Goal: Task Accomplishment & Management: Manage account settings

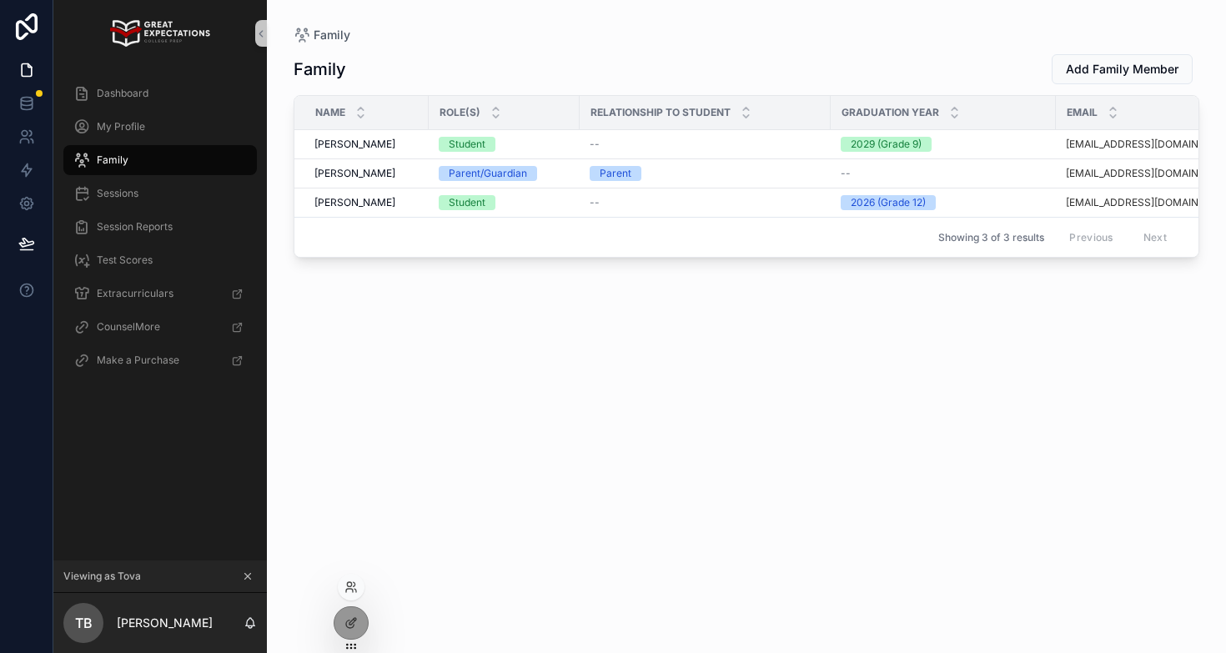
click at [352, 596] on div at bounding box center [351, 587] width 27 height 27
click at [243, 575] on icon "scrollable content" at bounding box center [248, 576] width 12 height 12
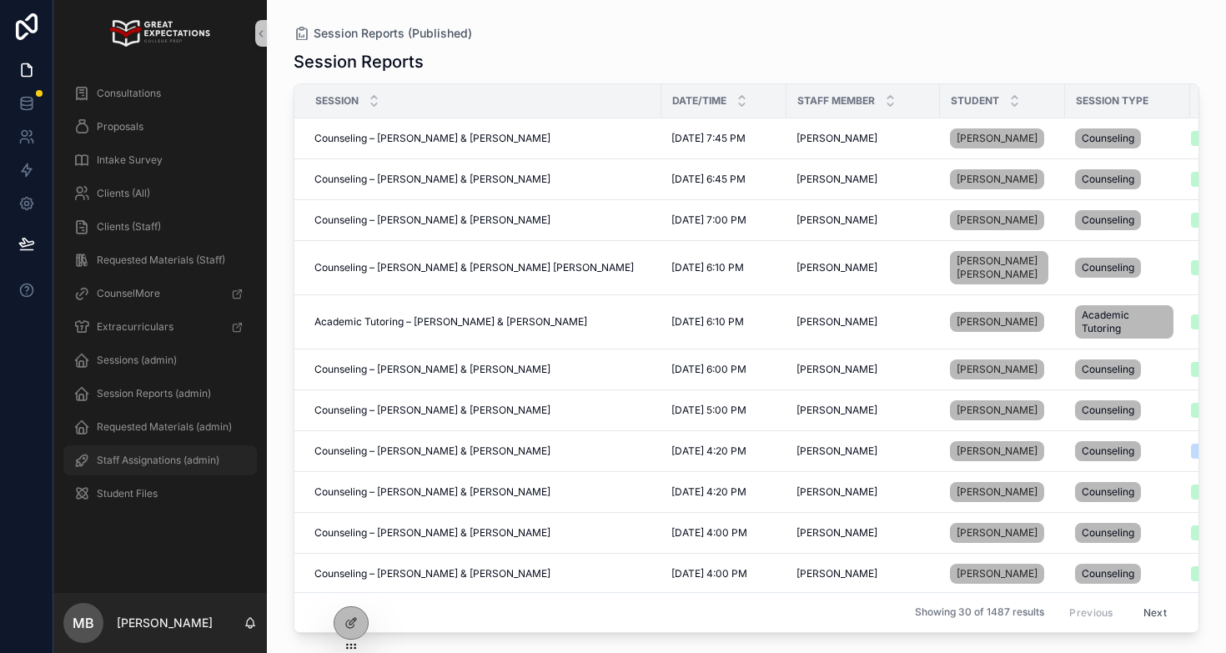
click at [155, 459] on span "Staff Assignations (admin)" at bounding box center [158, 460] width 123 height 13
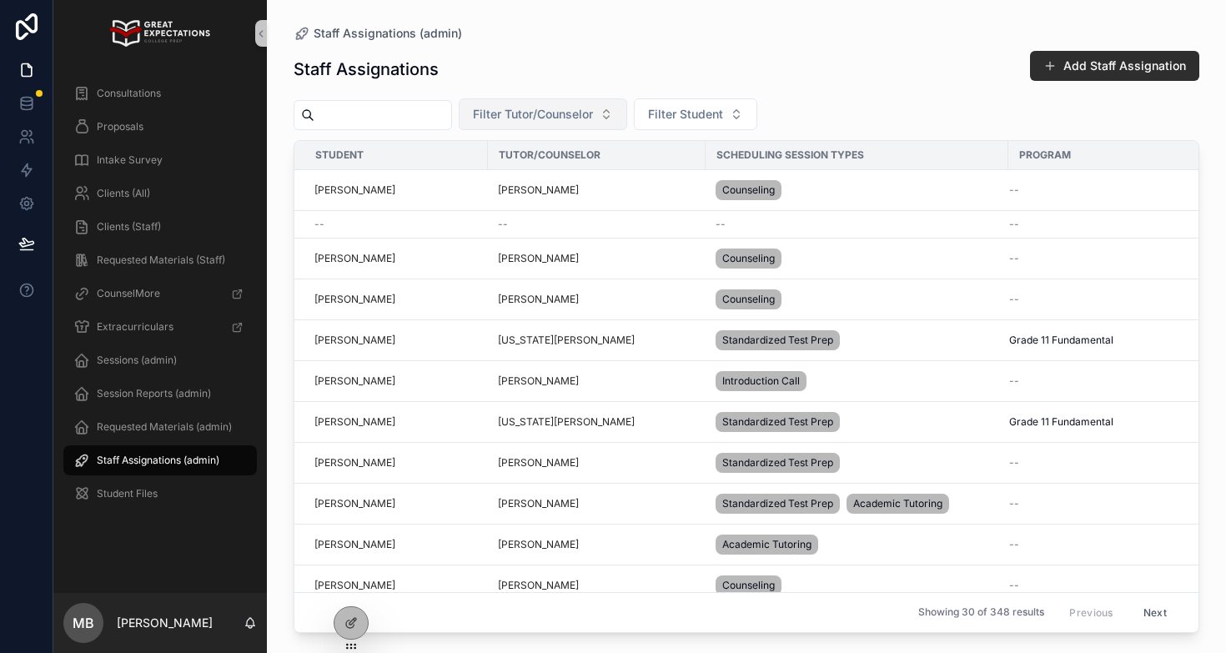
click at [625, 115] on button "Filter Tutor/Counselor" at bounding box center [543, 114] width 168 height 32
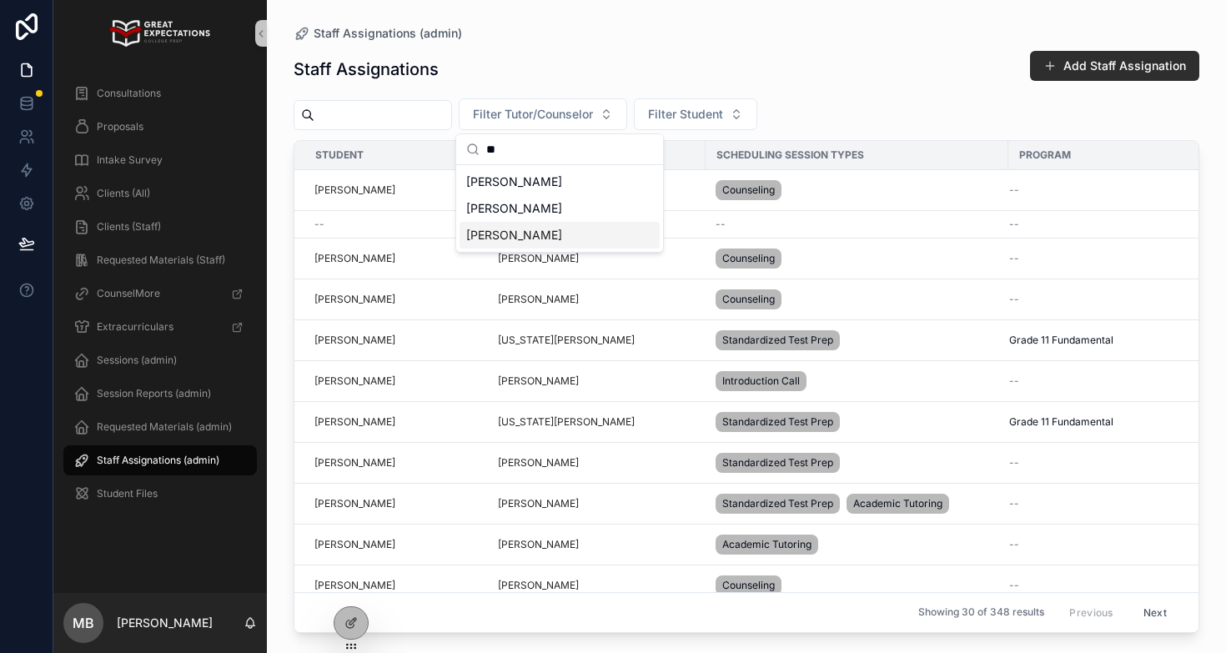
type input "**"
click at [493, 236] on span "[PERSON_NAME]" at bounding box center [514, 235] width 96 height 17
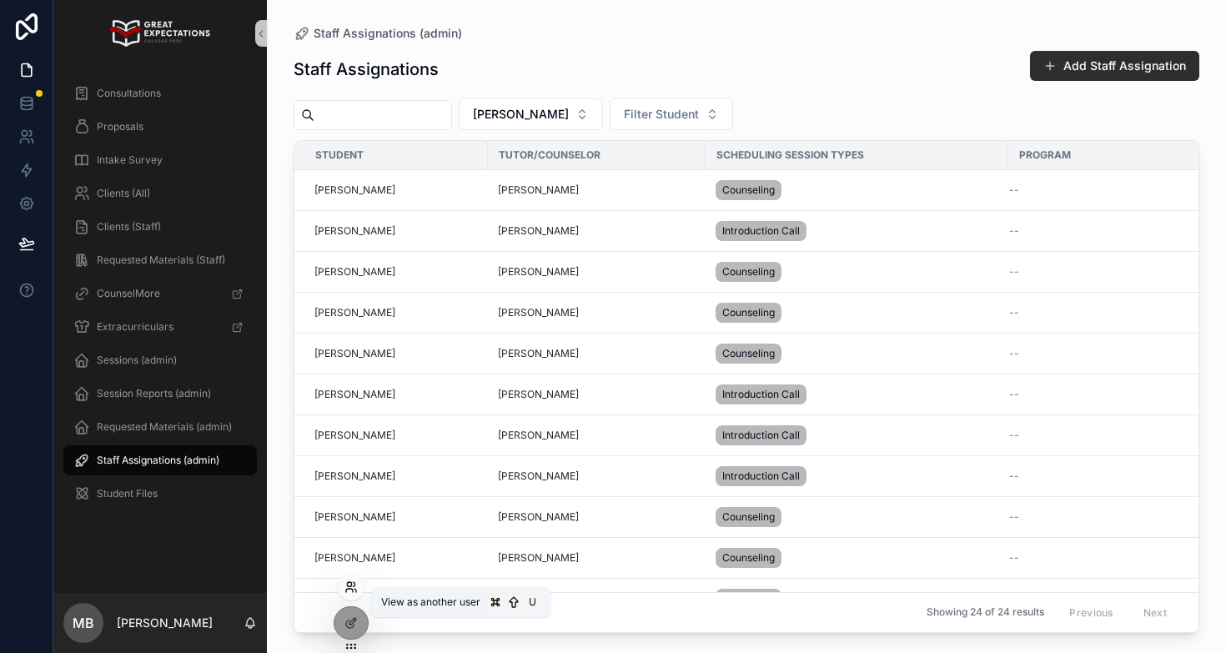
click at [345, 585] on icon at bounding box center [350, 586] width 13 height 13
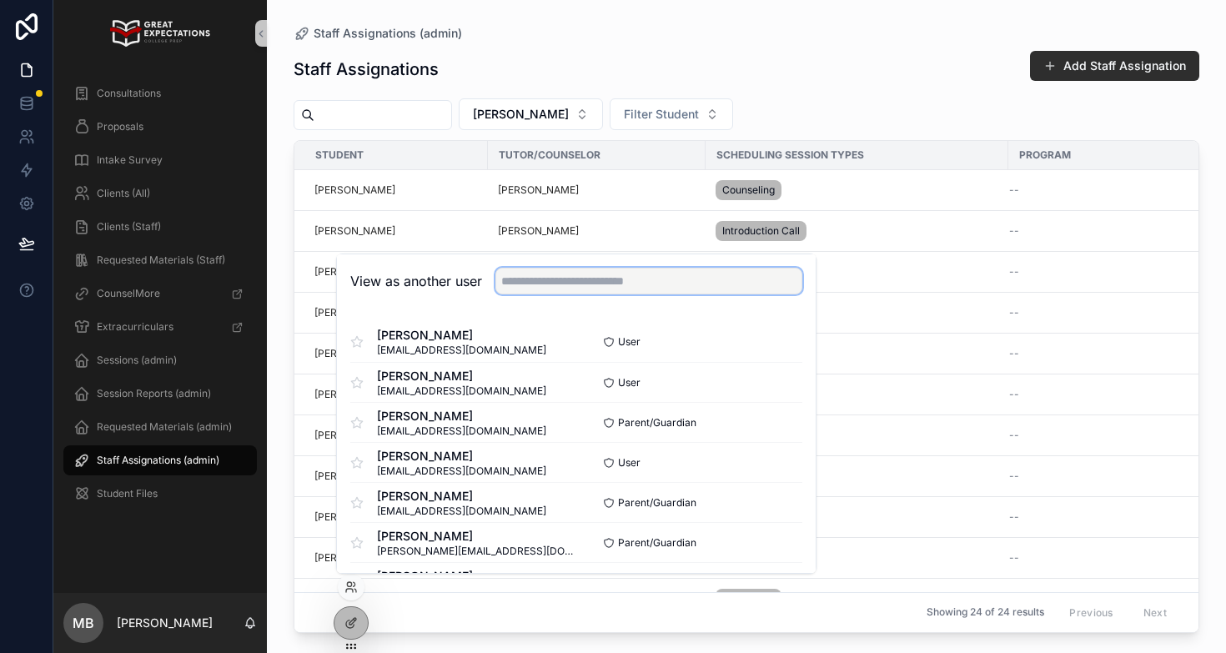
click at [560, 286] on input "text" at bounding box center [648, 281] width 307 height 27
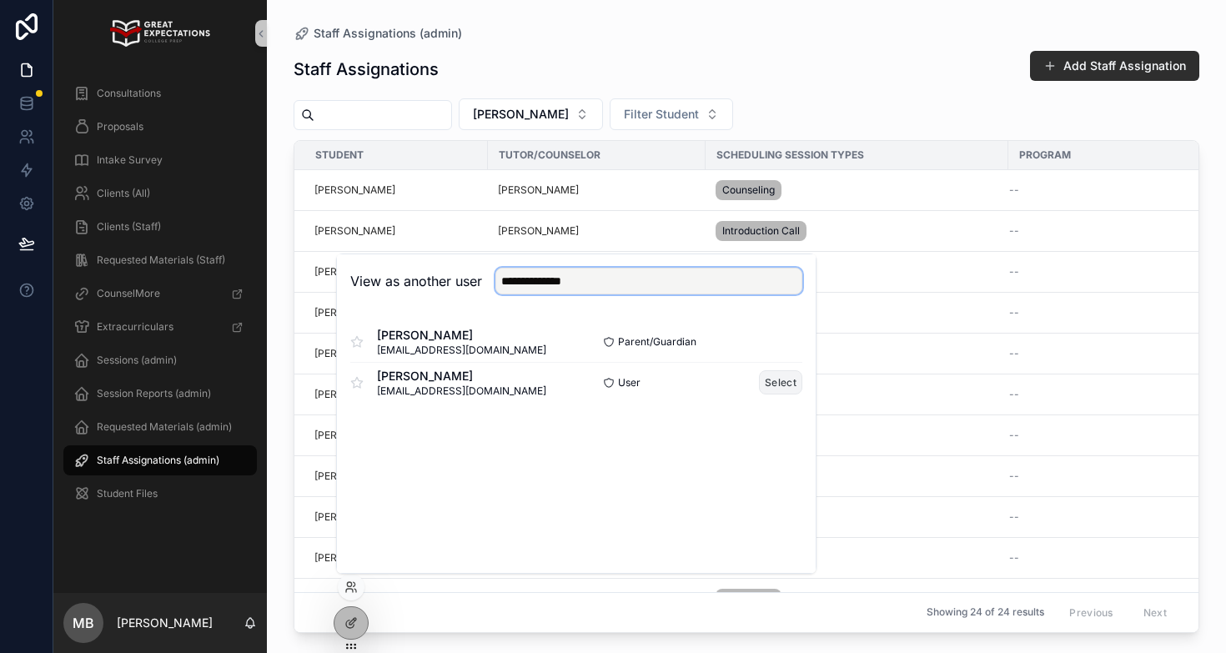
type input "**********"
click at [781, 384] on button "Select" at bounding box center [780, 382] width 43 height 24
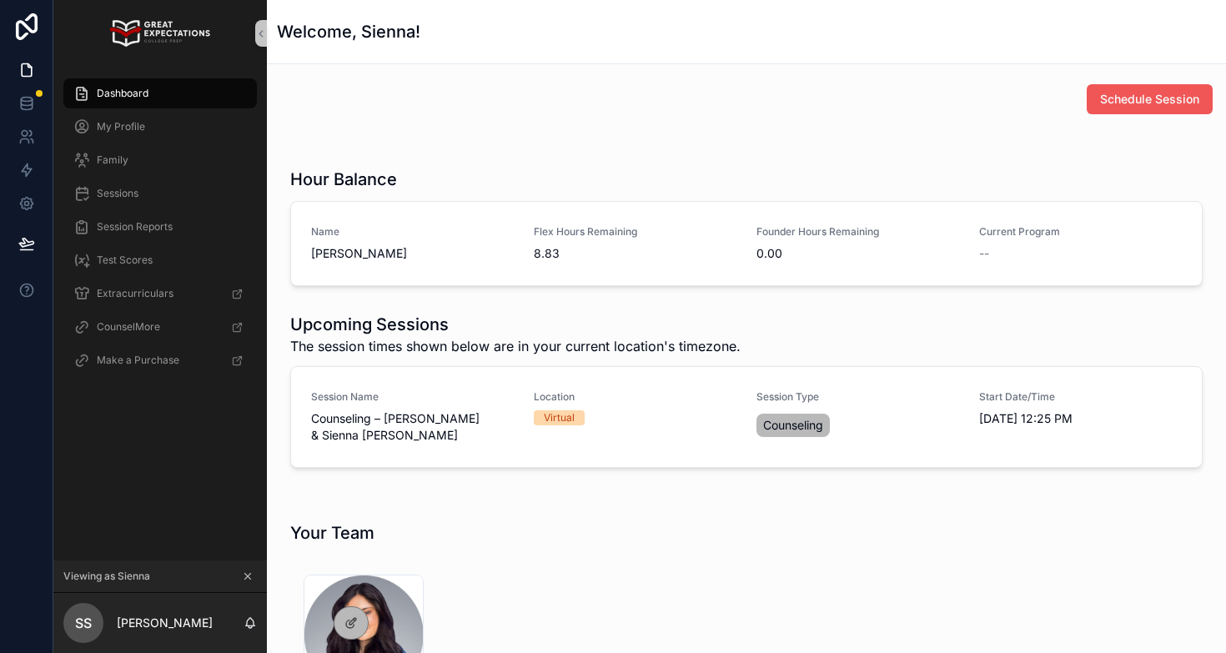
click at [1139, 104] on span "Schedule Session" at bounding box center [1149, 99] width 99 height 17
click at [247, 572] on icon "scrollable content" at bounding box center [248, 576] width 12 height 12
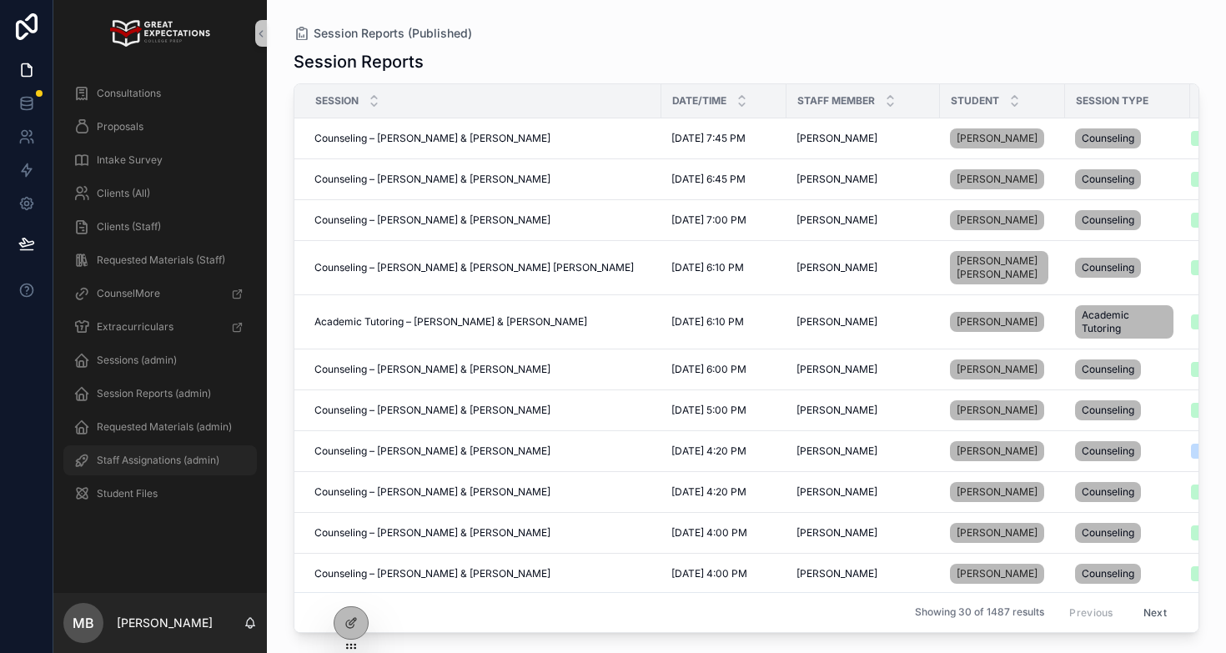
click at [132, 461] on span "Staff Assignations (admin)" at bounding box center [158, 460] width 123 height 13
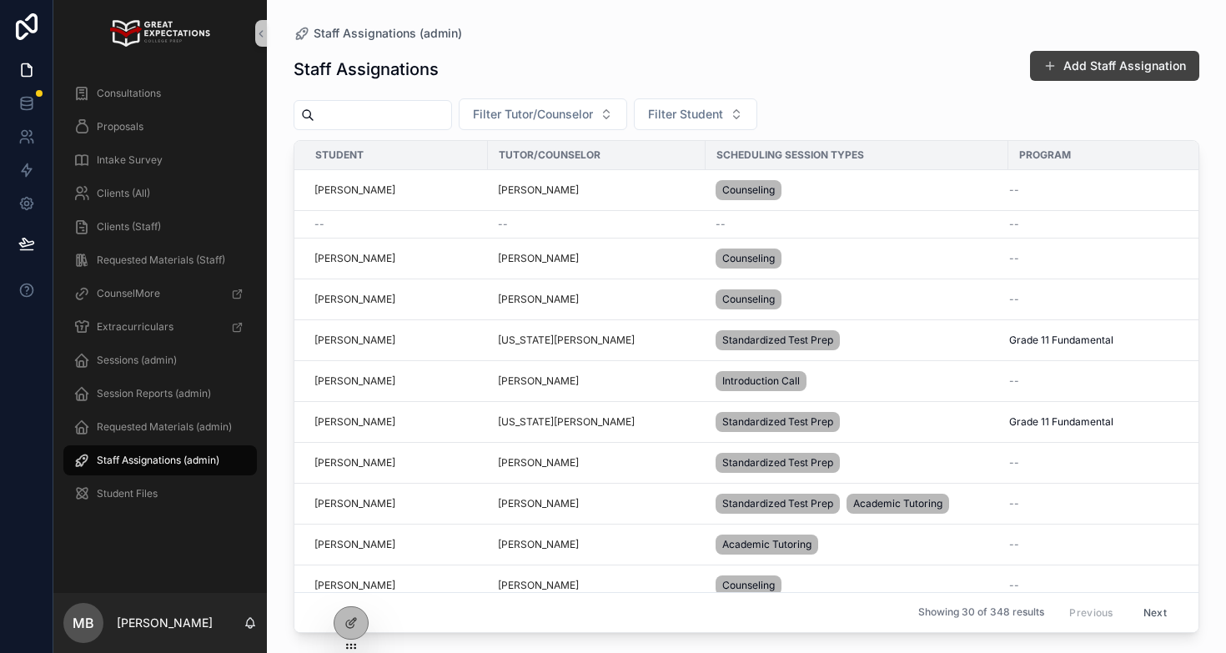
click at [1106, 66] on button "Add Staff Assignation" at bounding box center [1114, 66] width 169 height 30
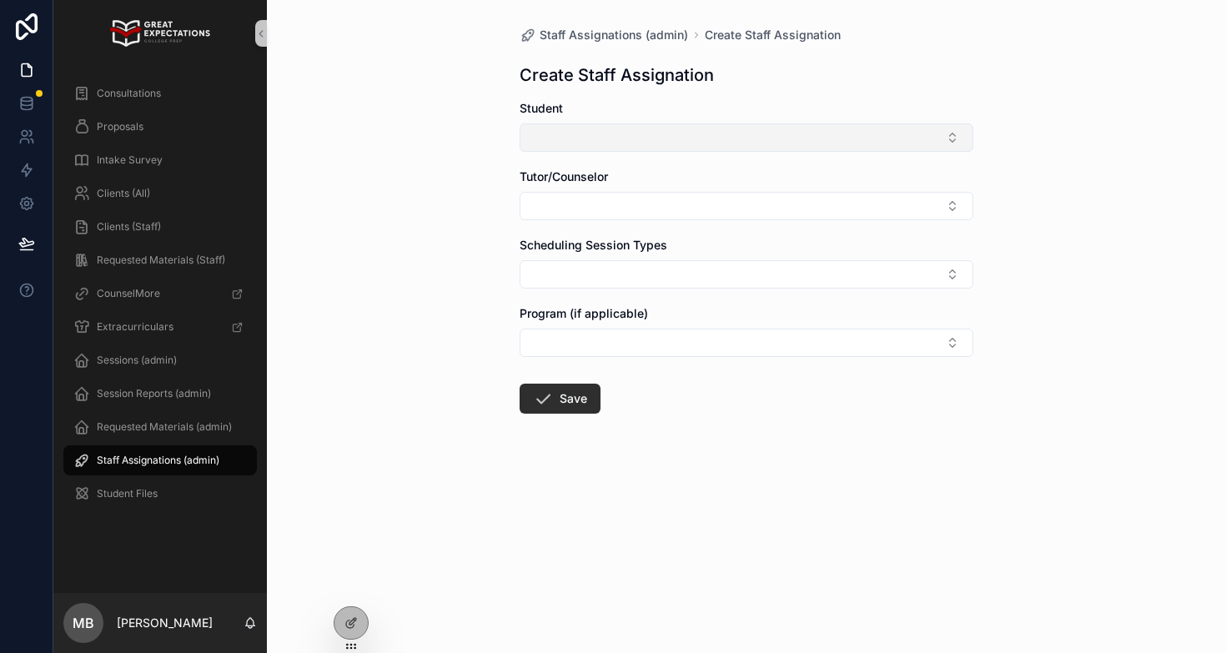
click at [625, 135] on button "Select Button" at bounding box center [747, 137] width 454 height 28
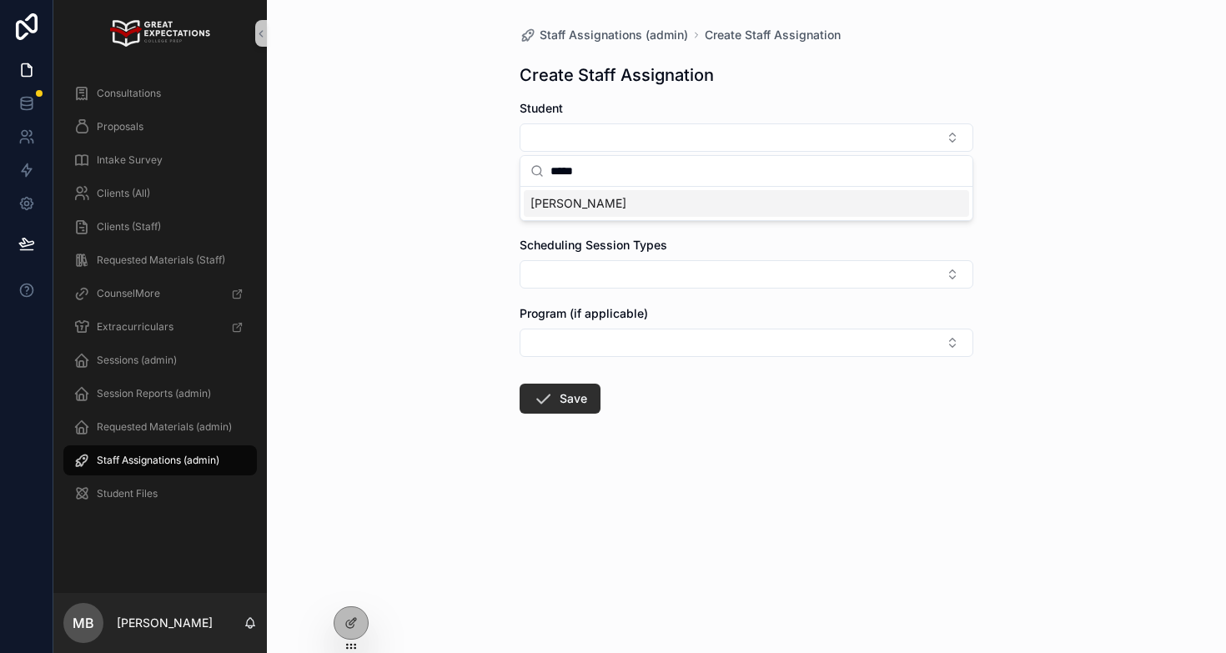
type input "*****"
click at [591, 209] on span "Garin Lieblich" at bounding box center [578, 203] width 96 height 17
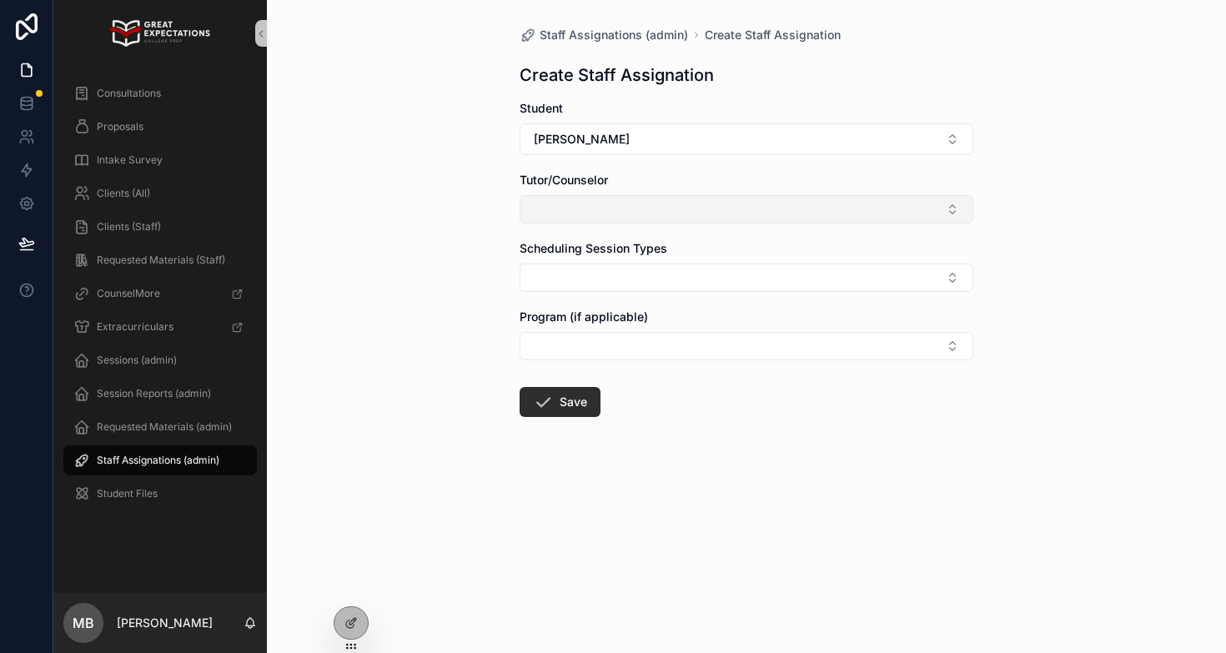
click at [587, 213] on button "Select Button" at bounding box center [747, 209] width 454 height 28
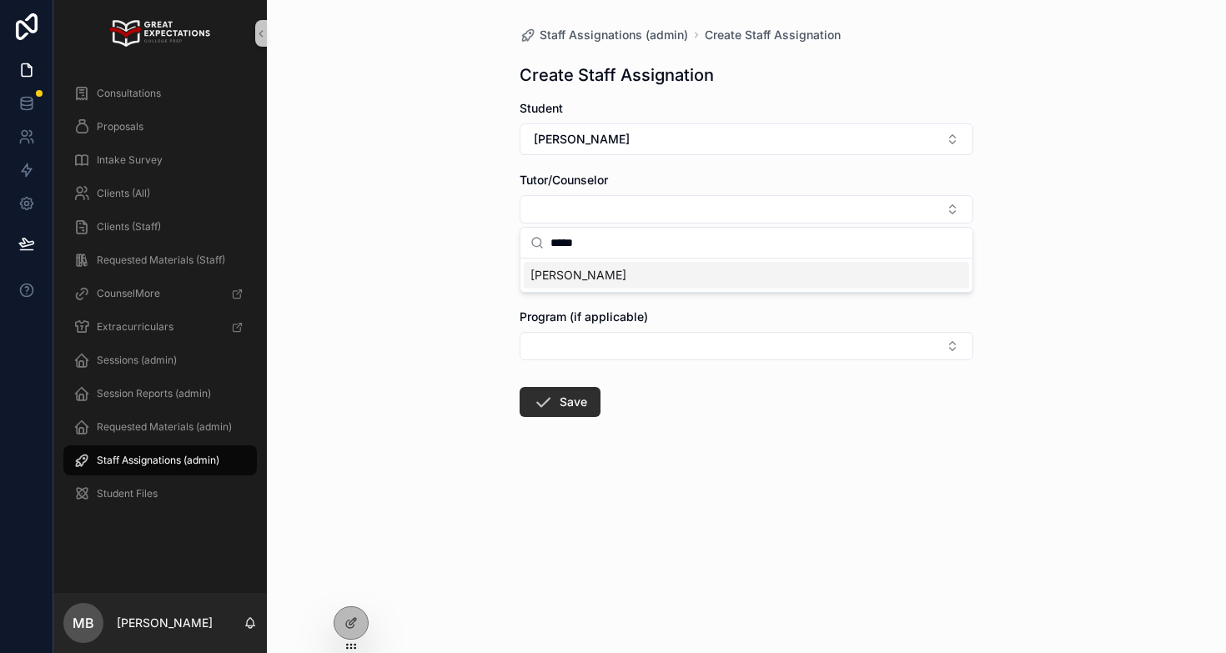
type input "*****"
click at [570, 265] on div "[PERSON_NAME]" at bounding box center [746, 275] width 445 height 27
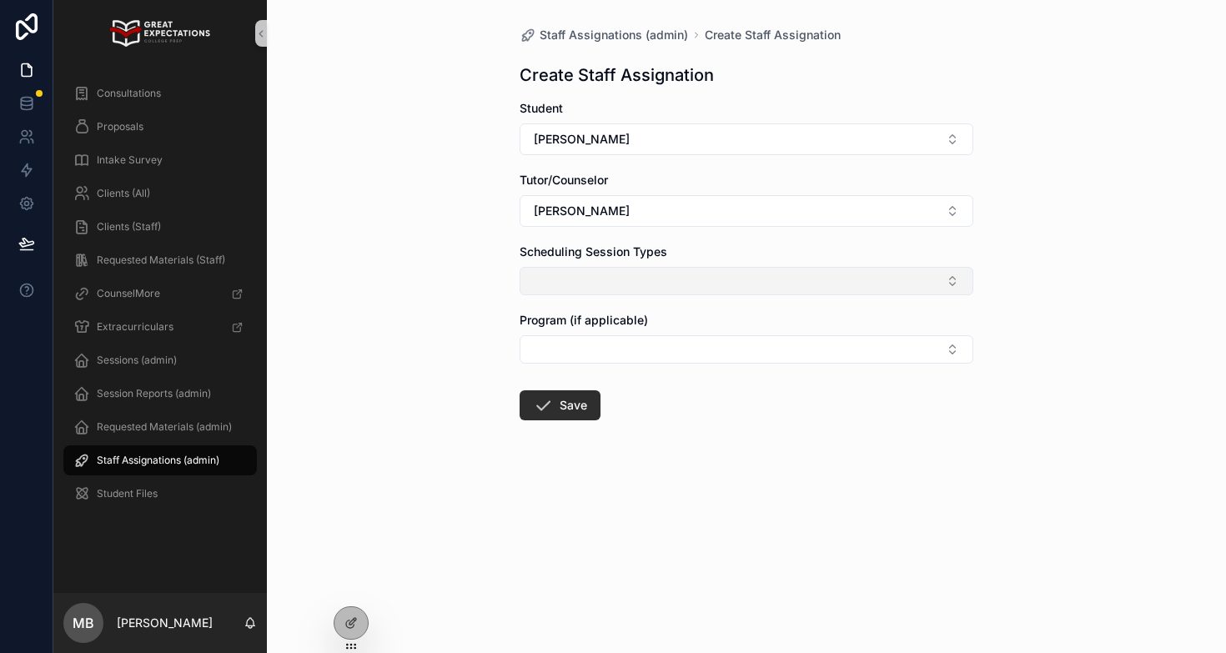
click at [560, 292] on button "Select Button" at bounding box center [747, 281] width 454 height 28
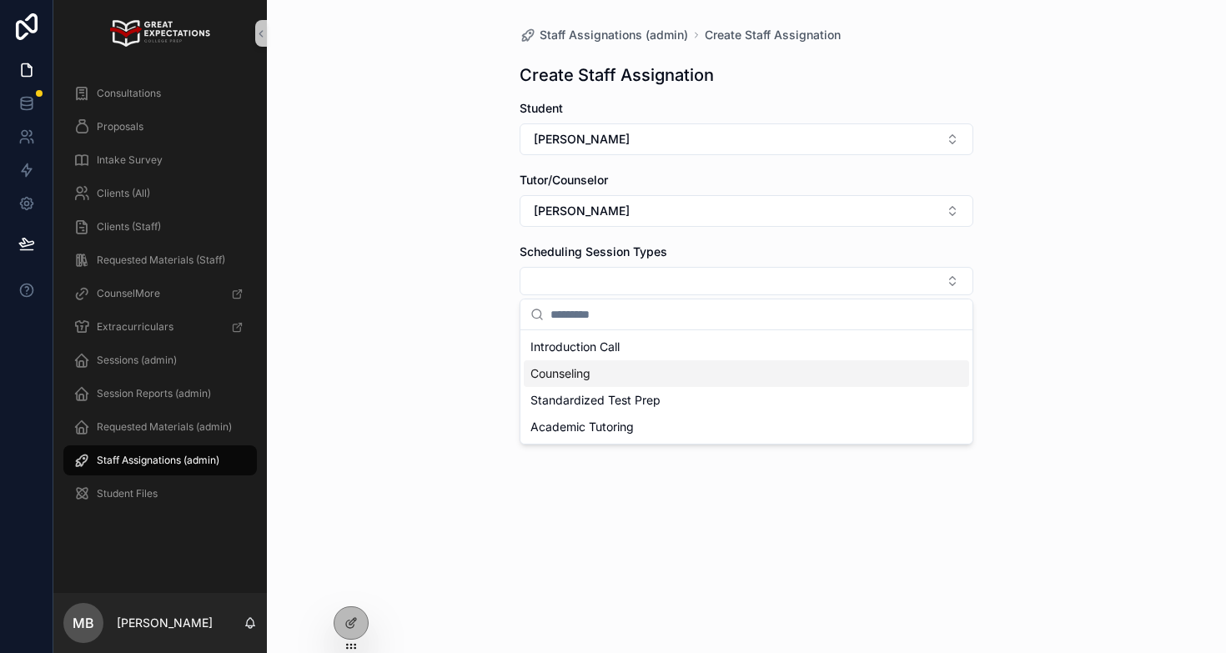
click at [561, 374] on span "Counseling" at bounding box center [560, 373] width 60 height 17
click at [472, 394] on div "Staff Assignations (admin) Create Staff Assignation Create Staff Assignation St…" at bounding box center [746, 326] width 959 height 653
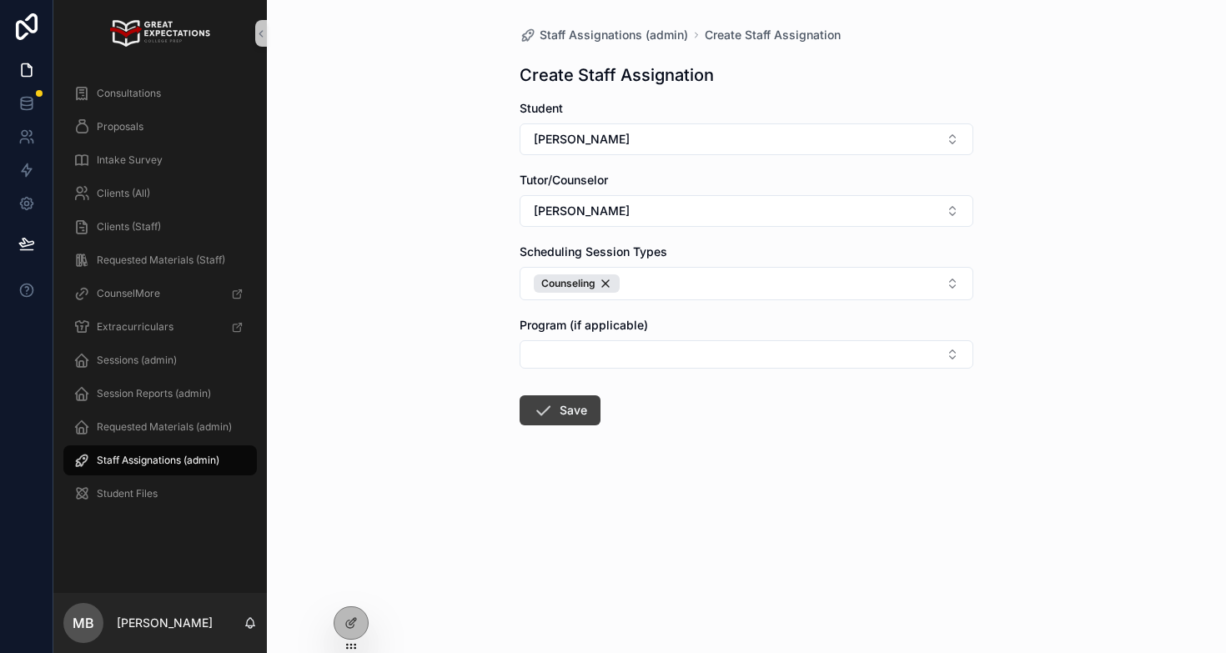
click at [541, 405] on icon "scrollable content" at bounding box center [543, 410] width 20 height 20
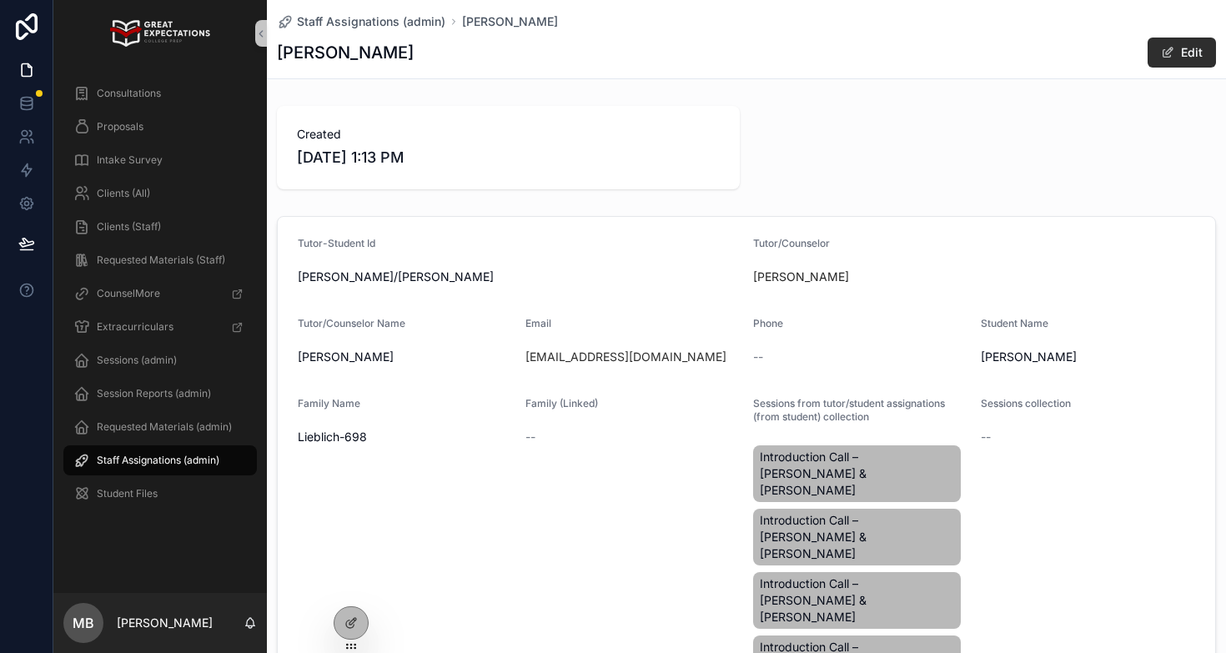
click at [179, 459] on span "Staff Assignations (admin)" at bounding box center [158, 460] width 123 height 13
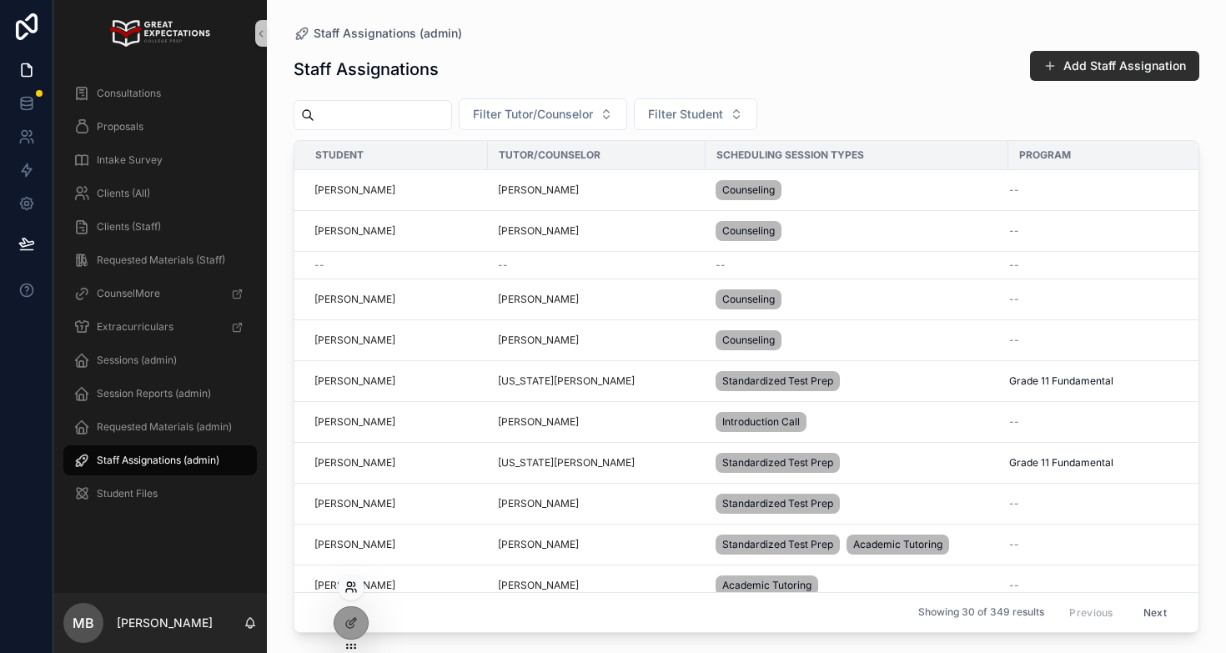
click at [357, 588] on icon at bounding box center [350, 586] width 13 height 13
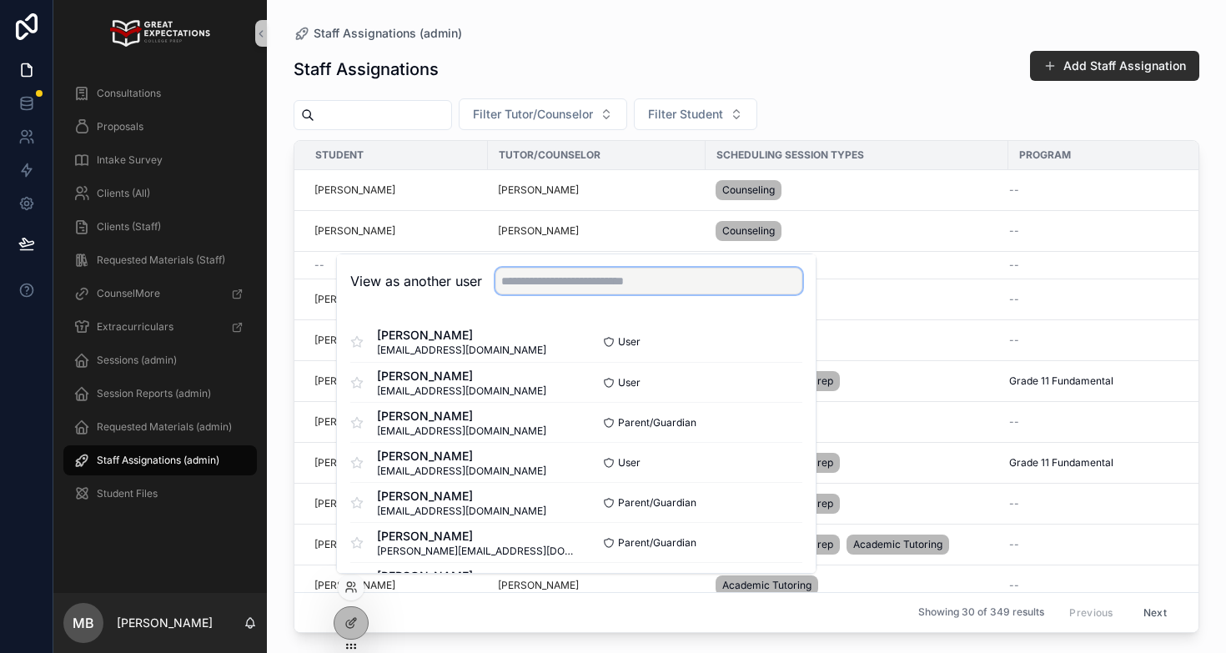
click at [567, 276] on input "text" at bounding box center [648, 281] width 307 height 27
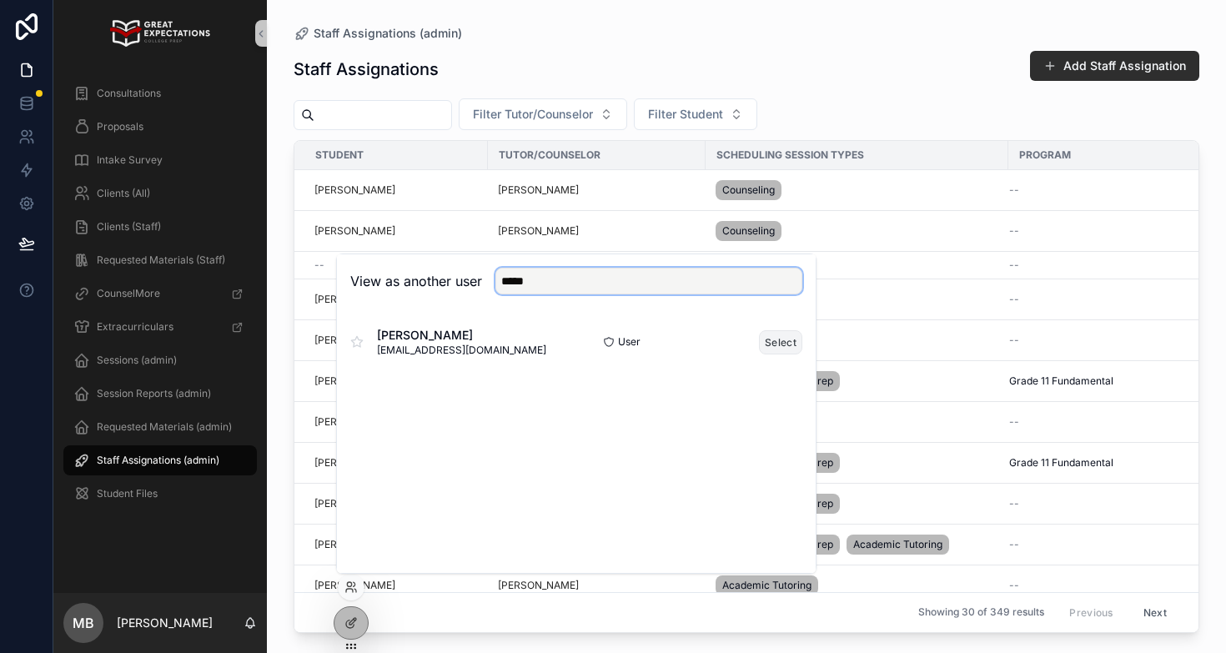
type input "*****"
click at [761, 339] on button "Select" at bounding box center [780, 342] width 43 height 24
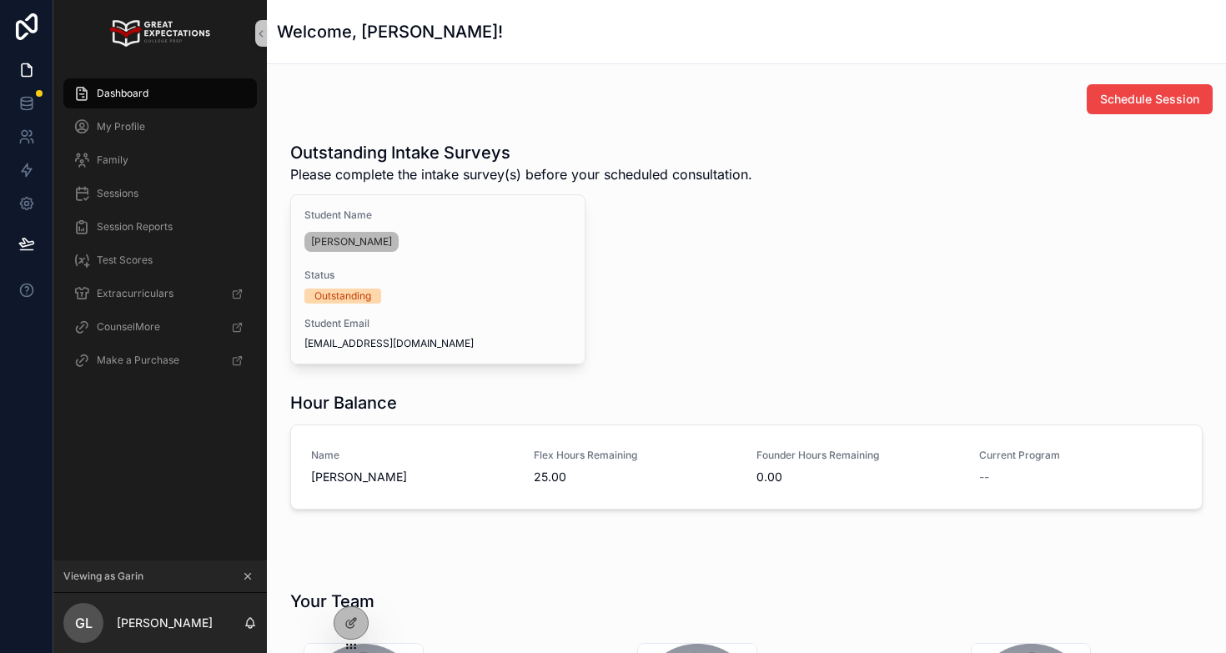
click at [168, 90] on div "Dashboard" at bounding box center [159, 93] width 173 height 27
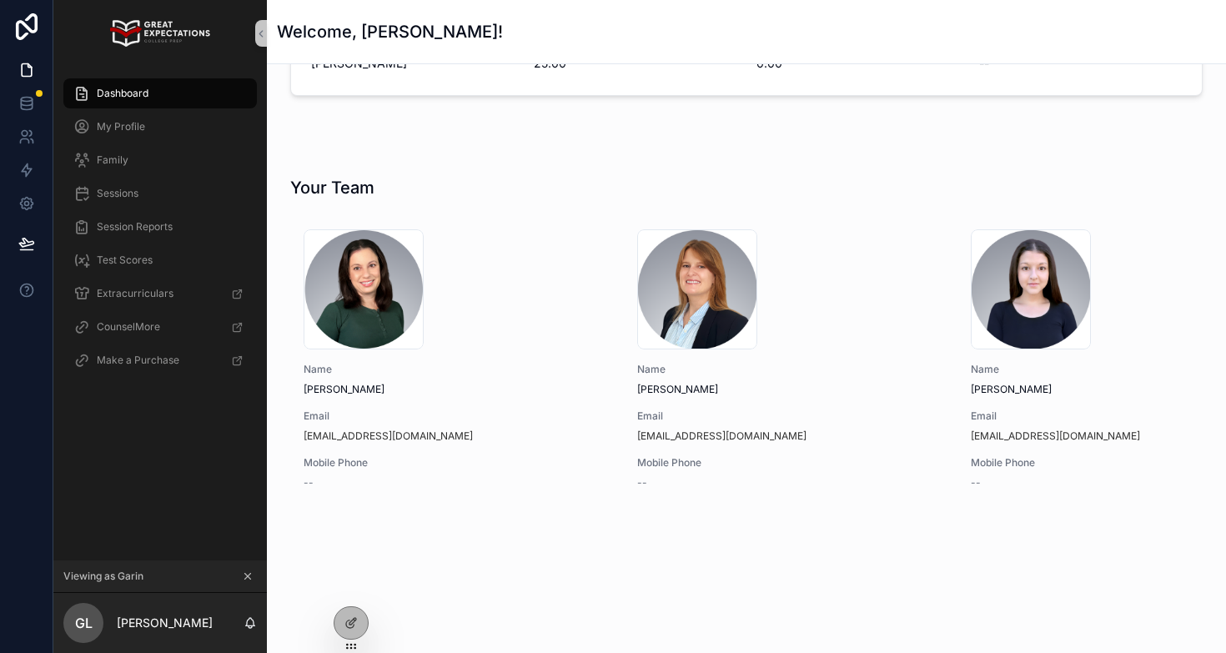
click at [248, 575] on icon "scrollable content" at bounding box center [248, 576] width 12 height 12
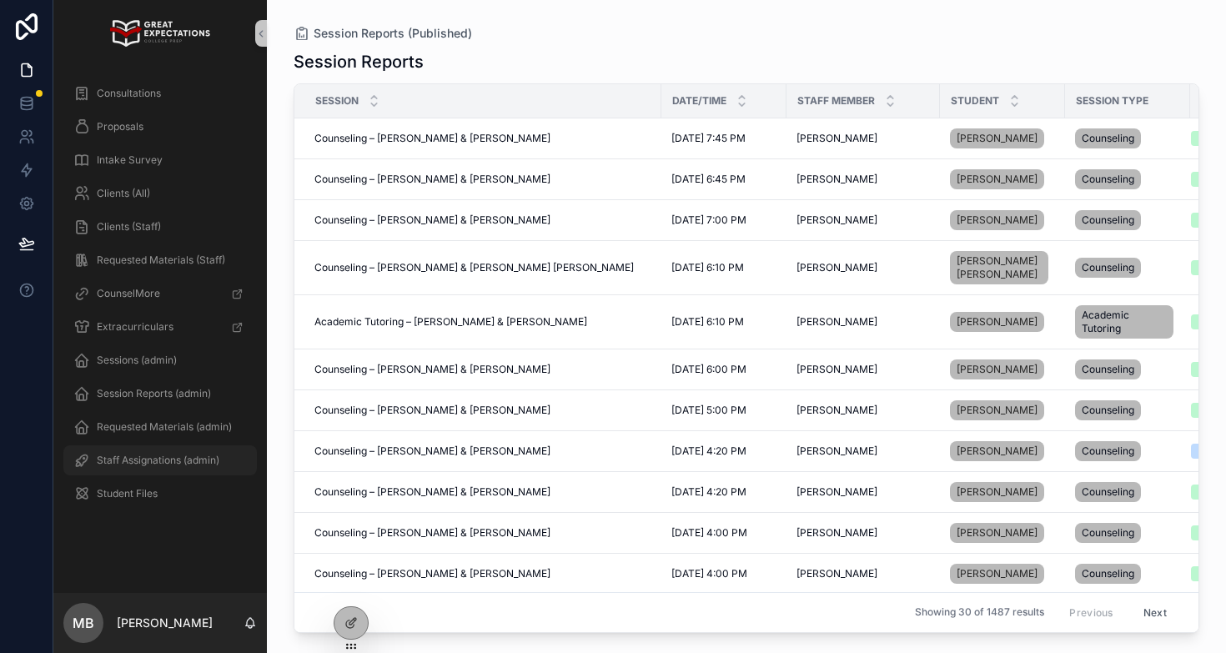
click at [133, 461] on span "Staff Assignations (admin)" at bounding box center [158, 460] width 123 height 13
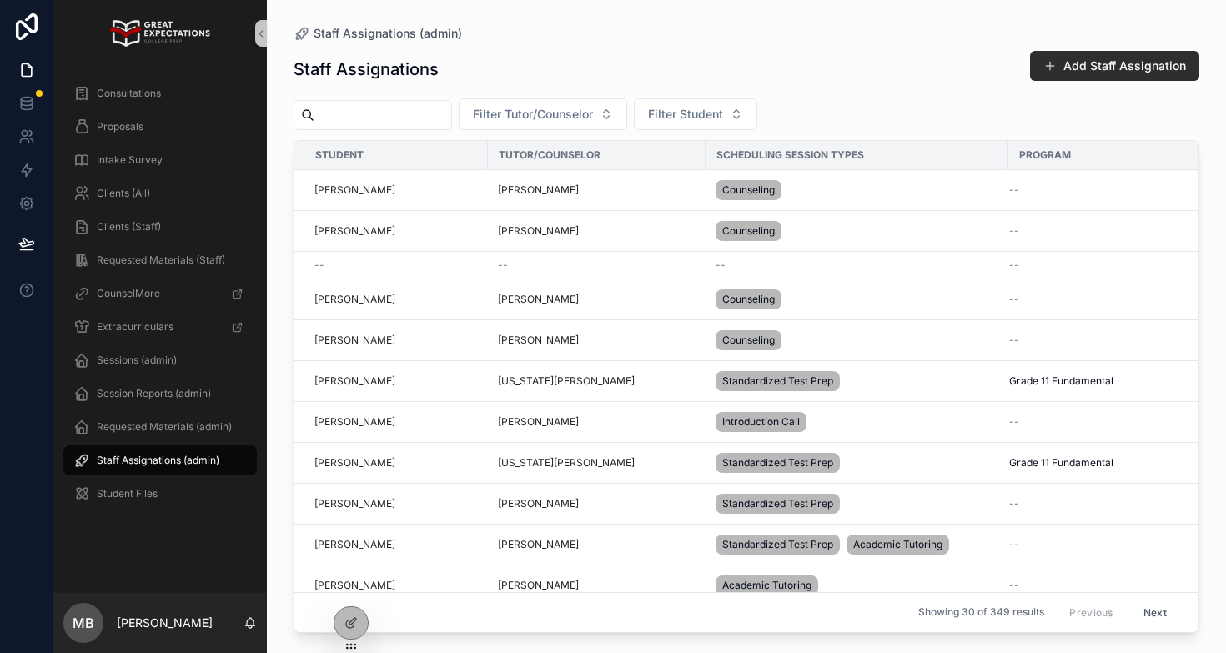
click at [440, 113] on input "scrollable content" at bounding box center [382, 114] width 137 height 23
click at [510, 68] on div "Staff Assignations Add Staff Assignation" at bounding box center [747, 69] width 906 height 38
click at [393, 117] on input "scrollable content" at bounding box center [382, 114] width 137 height 23
click at [538, 119] on span "Filter Tutor/Counselor" at bounding box center [533, 114] width 120 height 17
click at [717, 113] on span "Filter Student" at bounding box center [685, 114] width 75 height 17
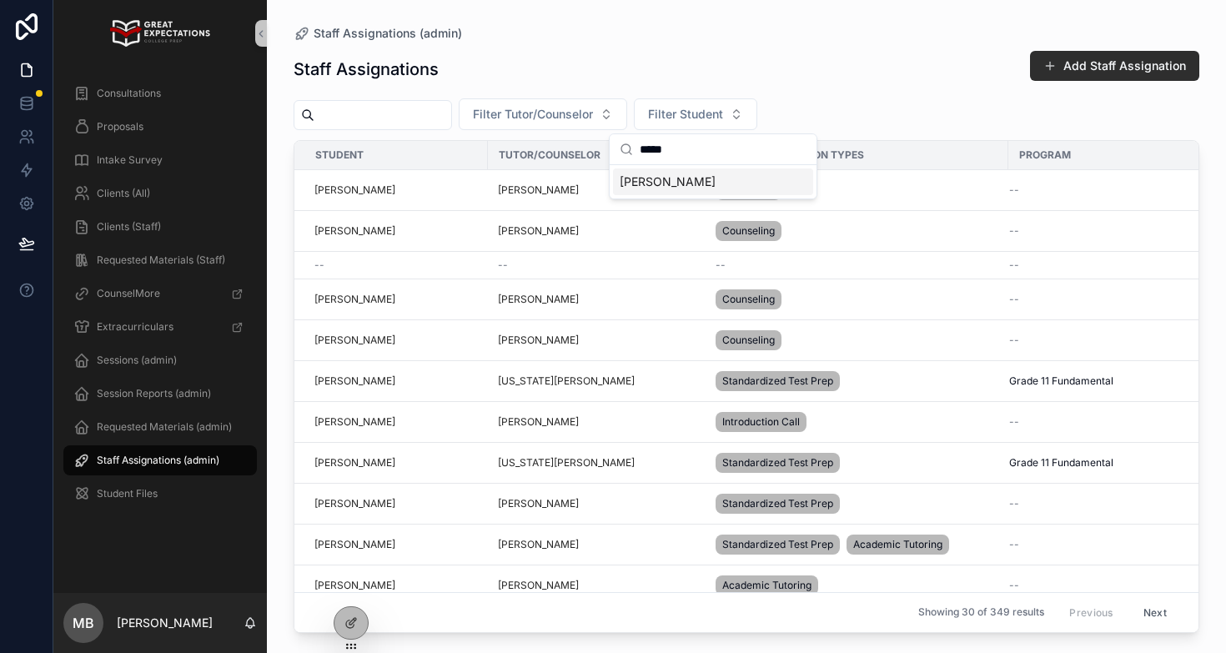
type input "*****"
click at [664, 180] on span "Garin Lieblich" at bounding box center [668, 181] width 96 height 17
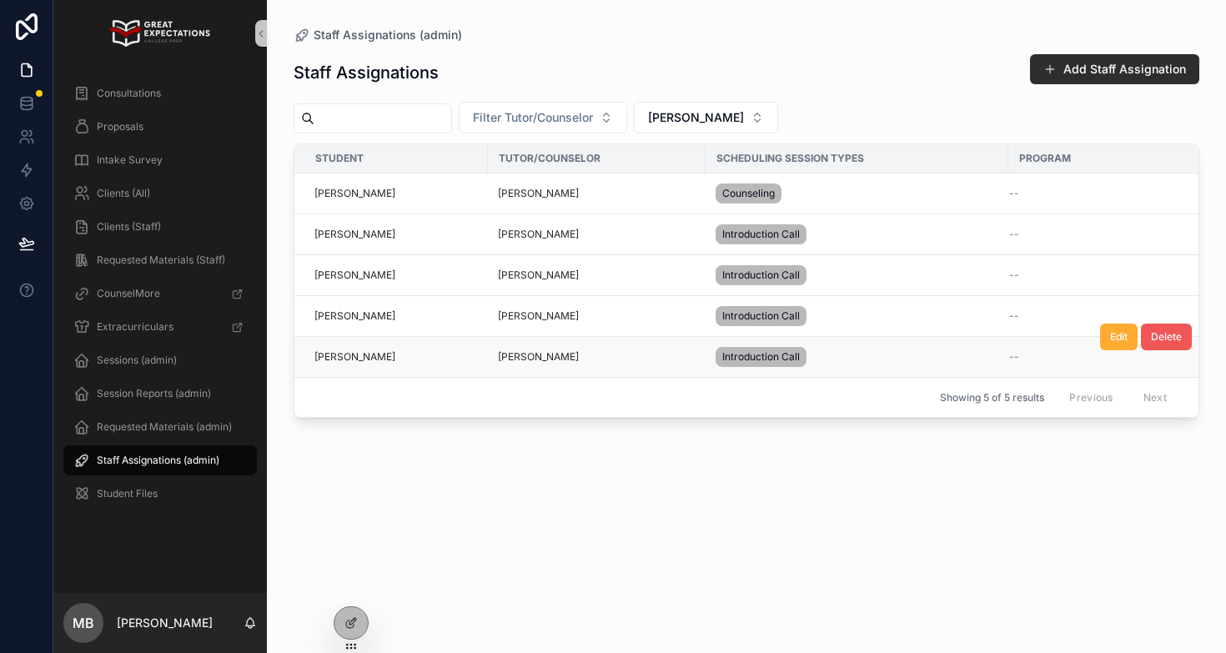
click at [1161, 337] on span "Delete" at bounding box center [1166, 336] width 31 height 13
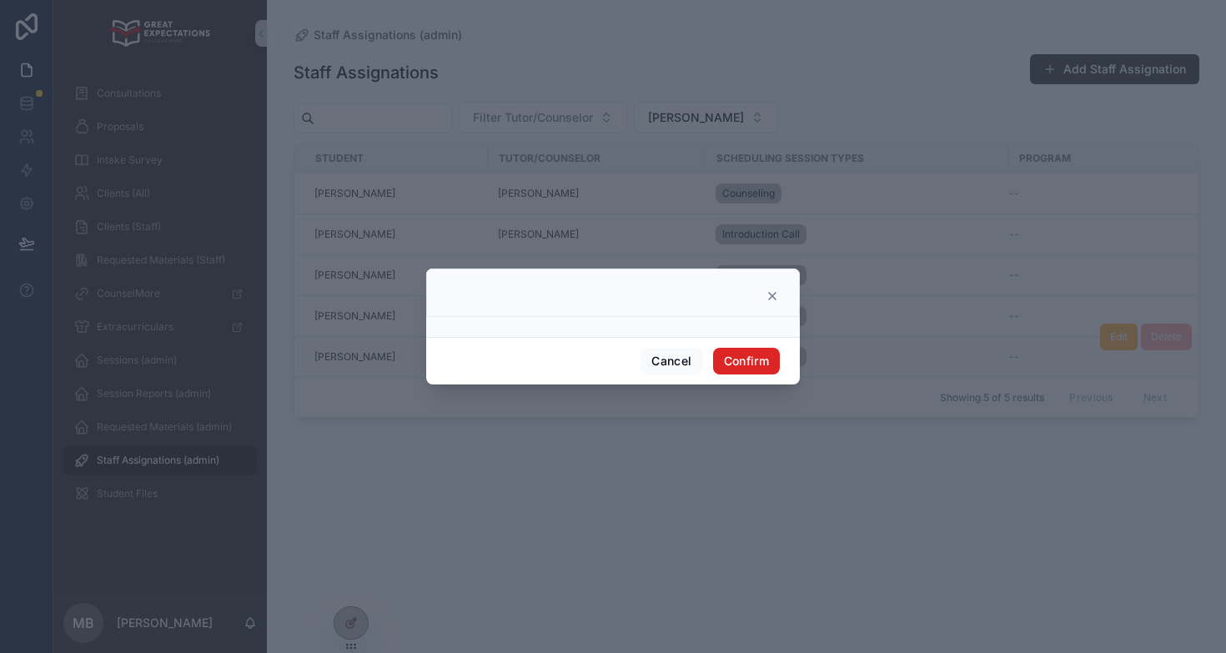
click at [740, 360] on button "Confirm" at bounding box center [746, 361] width 67 height 27
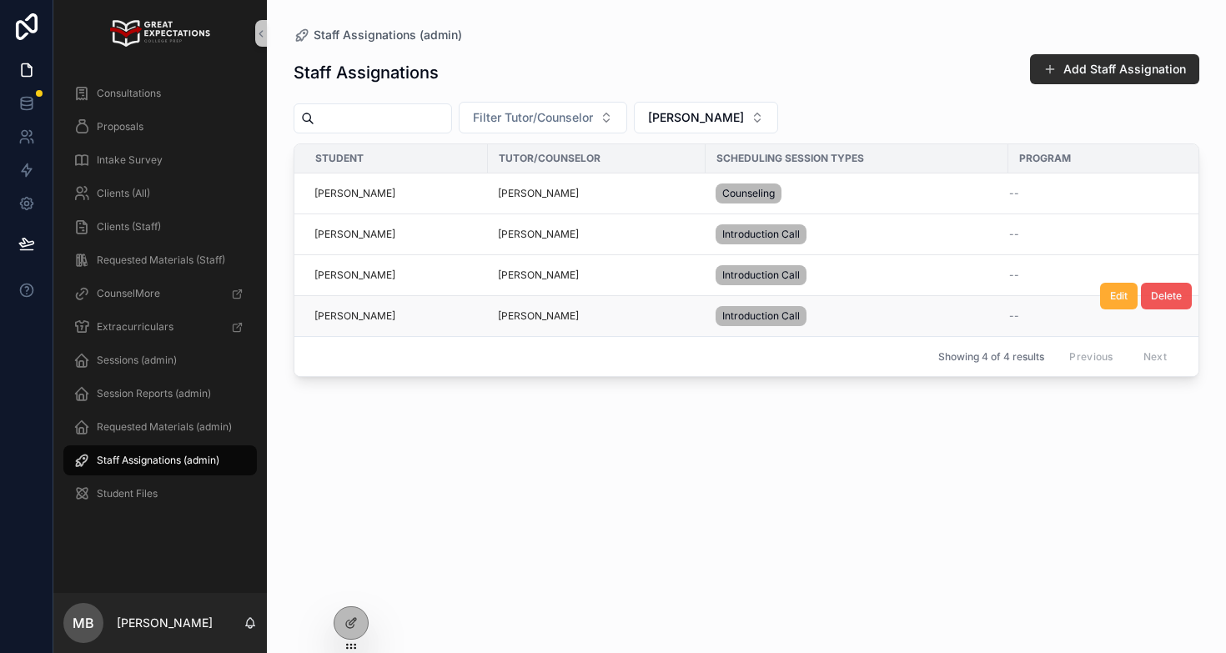
click at [1157, 298] on span "Delete" at bounding box center [1166, 295] width 31 height 13
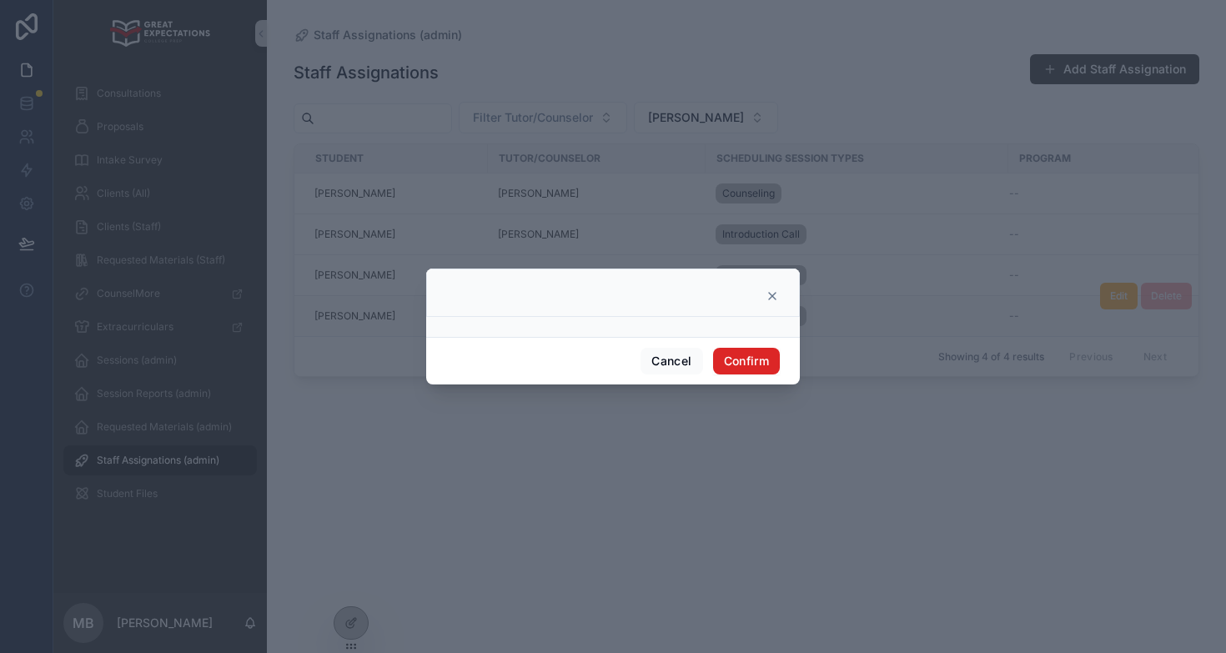
click at [760, 355] on button "Confirm" at bounding box center [746, 361] width 67 height 27
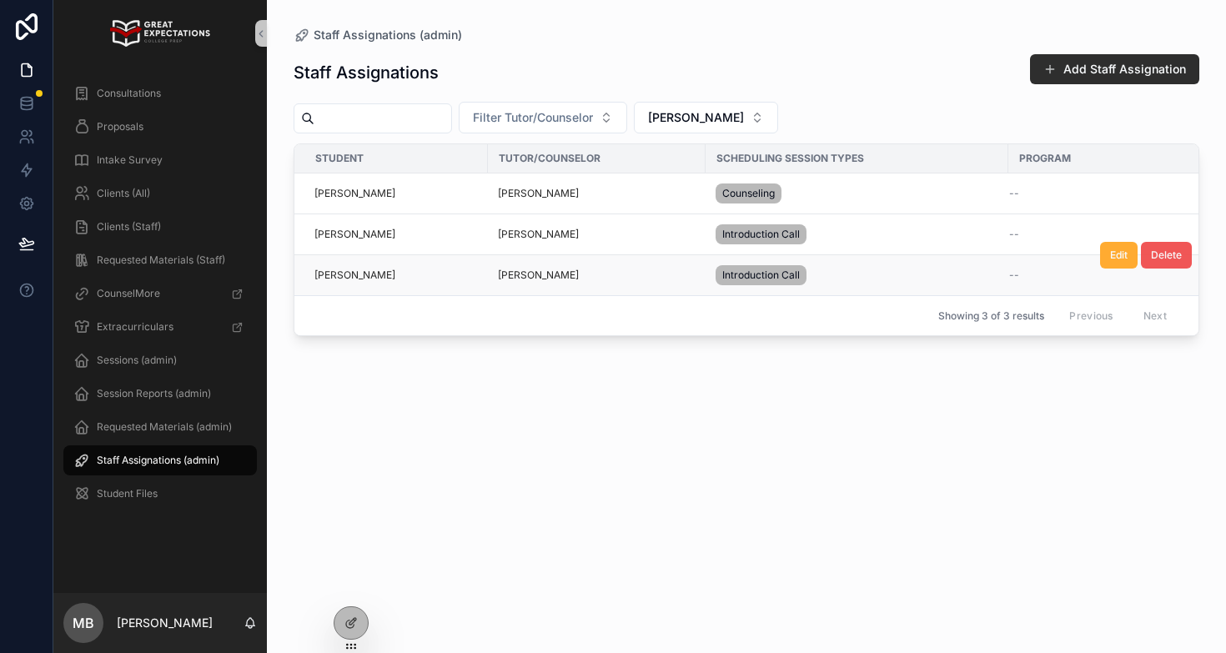
click at [1158, 253] on span "Delete" at bounding box center [1166, 255] width 31 height 13
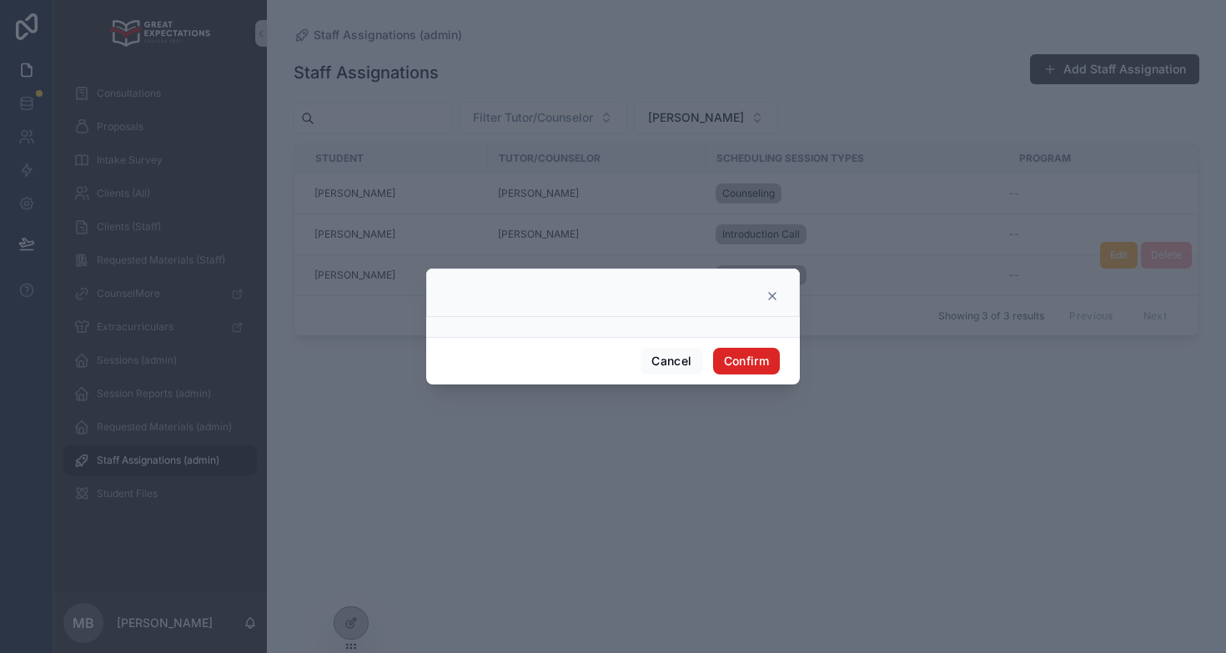
click at [758, 361] on button "Confirm" at bounding box center [746, 361] width 67 height 27
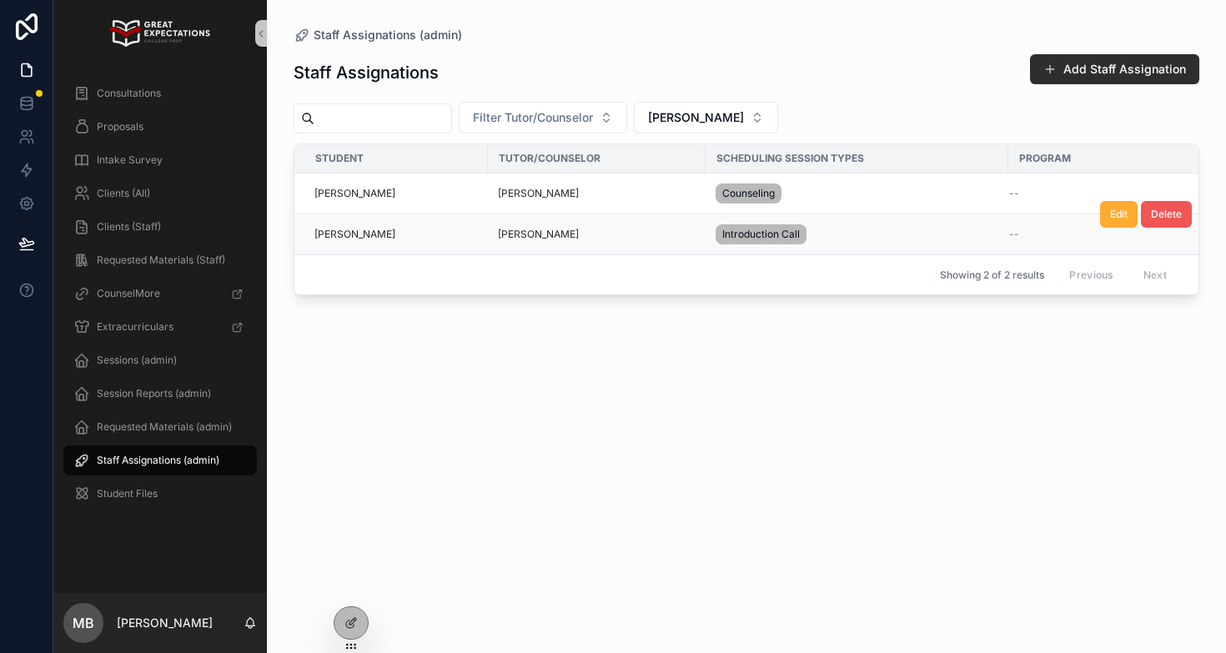
click at [1163, 223] on button "Delete" at bounding box center [1166, 214] width 51 height 27
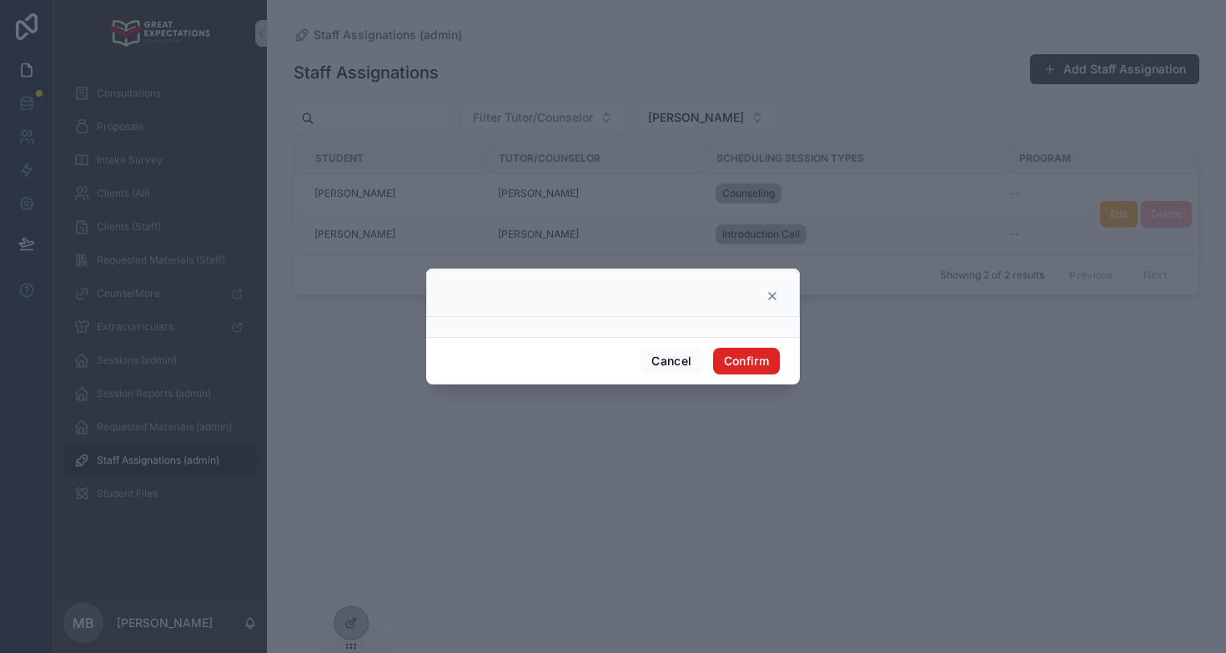
click at [756, 354] on button "Confirm" at bounding box center [746, 361] width 67 height 27
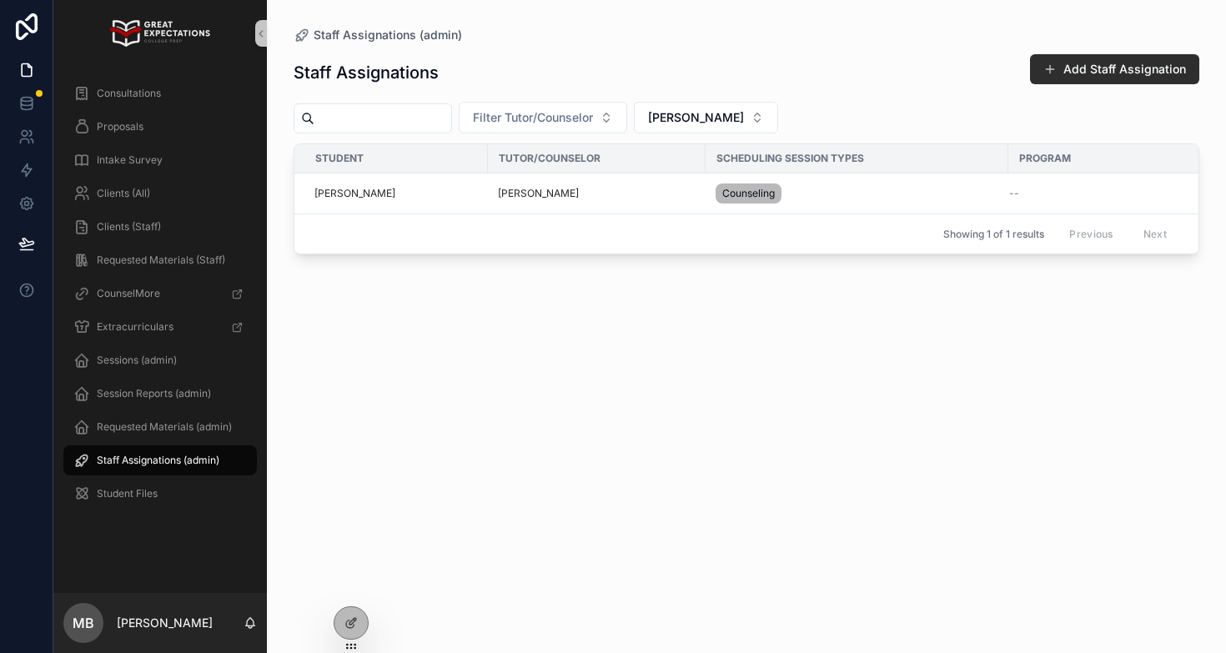
click at [130, 459] on span "Staff Assignations (admin)" at bounding box center [158, 460] width 123 height 13
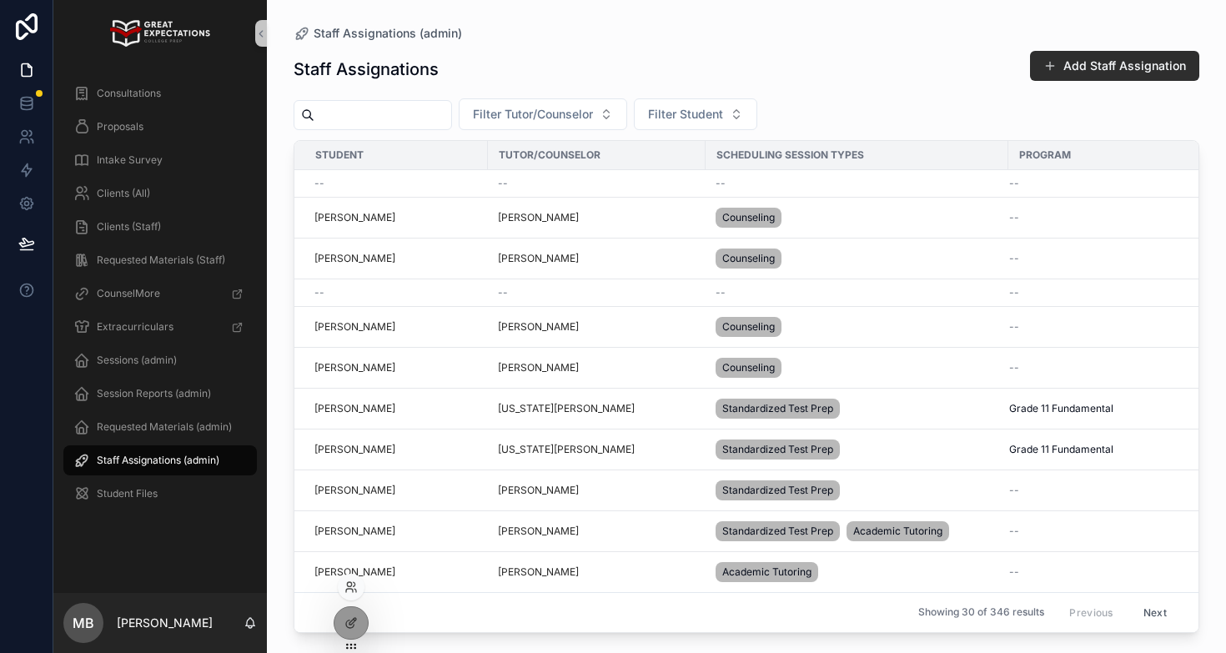
click at [351, 594] on div at bounding box center [351, 587] width 27 height 27
click at [349, 589] on icon at bounding box center [349, 590] width 7 height 3
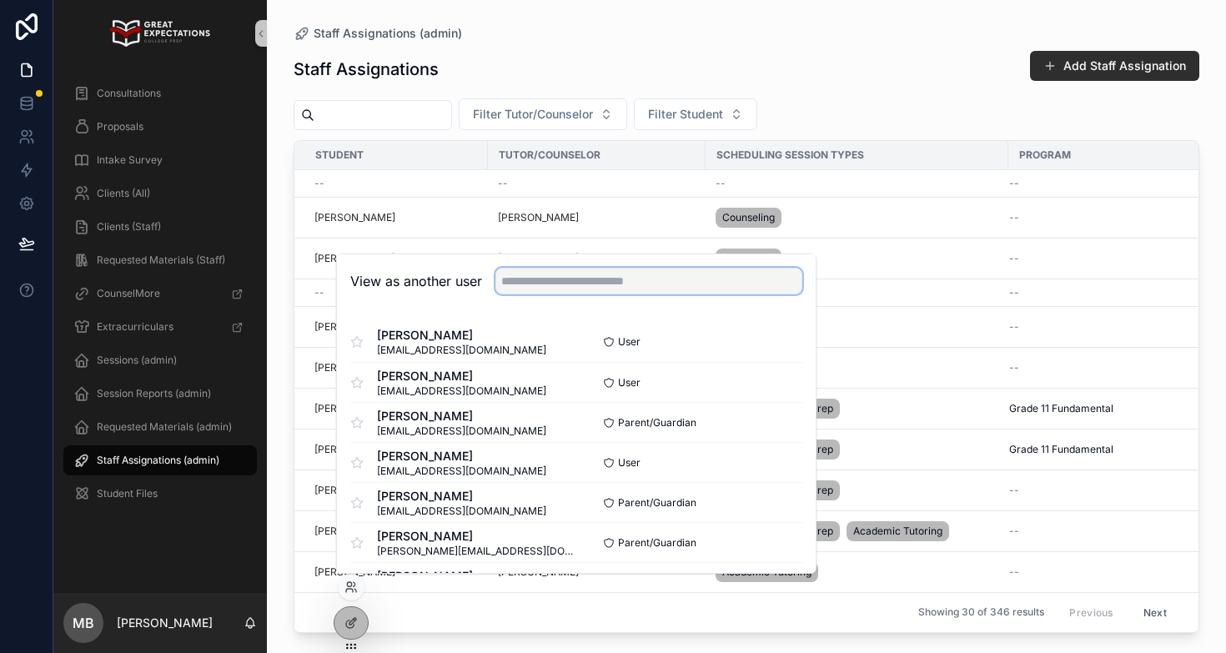
click at [586, 281] on input "text" at bounding box center [648, 281] width 307 height 27
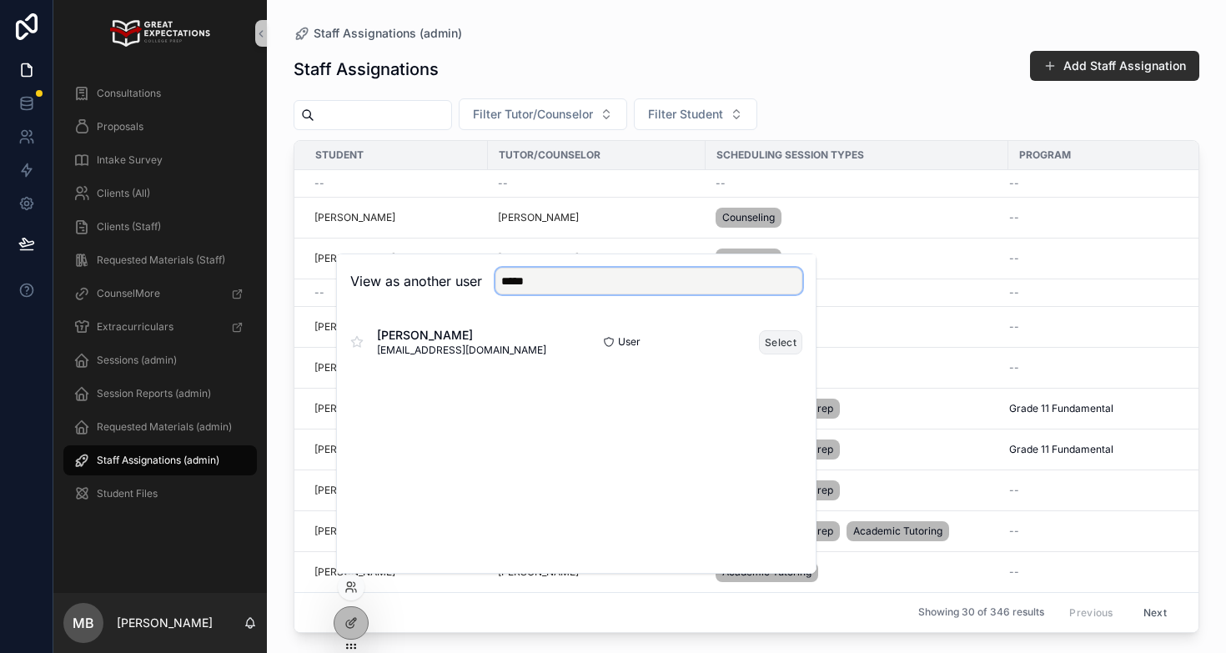
type input "*****"
click at [771, 338] on button "Select" at bounding box center [780, 342] width 43 height 24
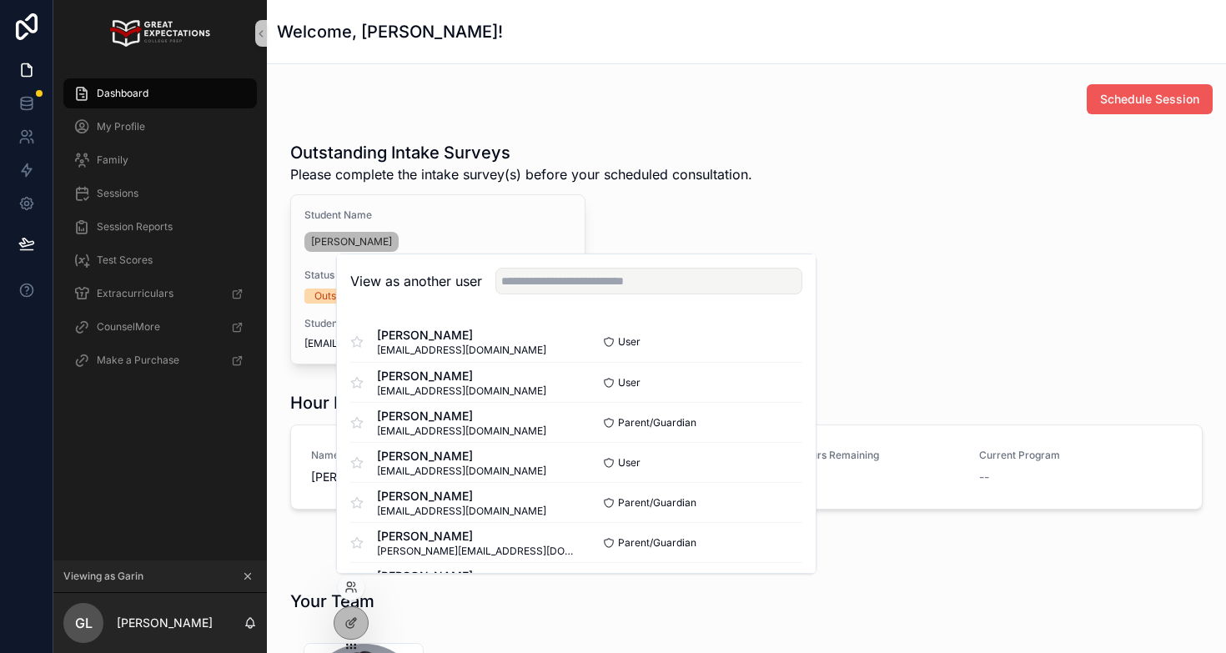
click at [1108, 103] on span "Schedule Session" at bounding box center [1149, 99] width 99 height 17
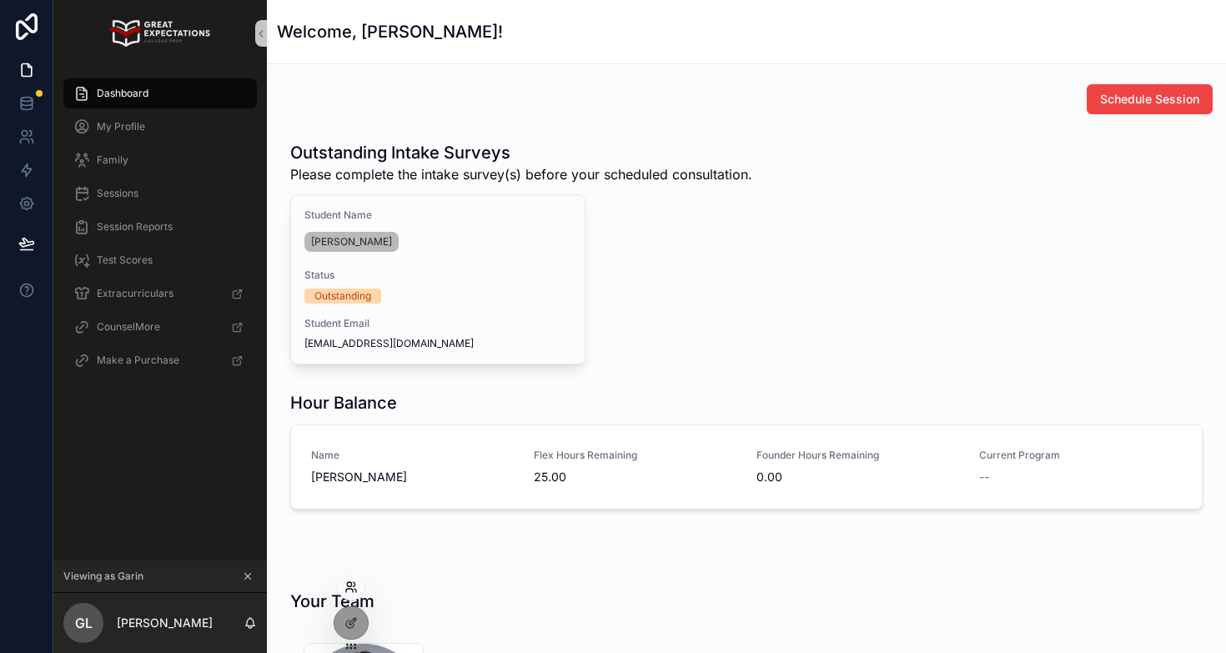
click at [349, 585] on icon at bounding box center [350, 586] width 13 height 13
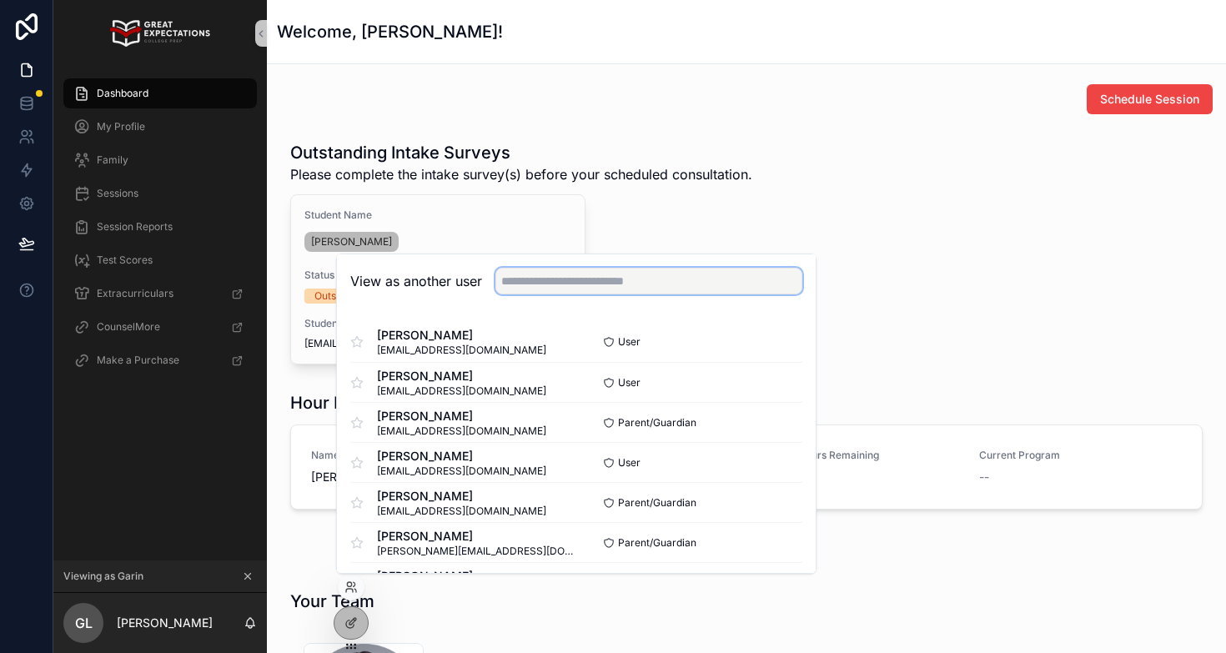
click at [551, 286] on input "text" at bounding box center [648, 281] width 307 height 27
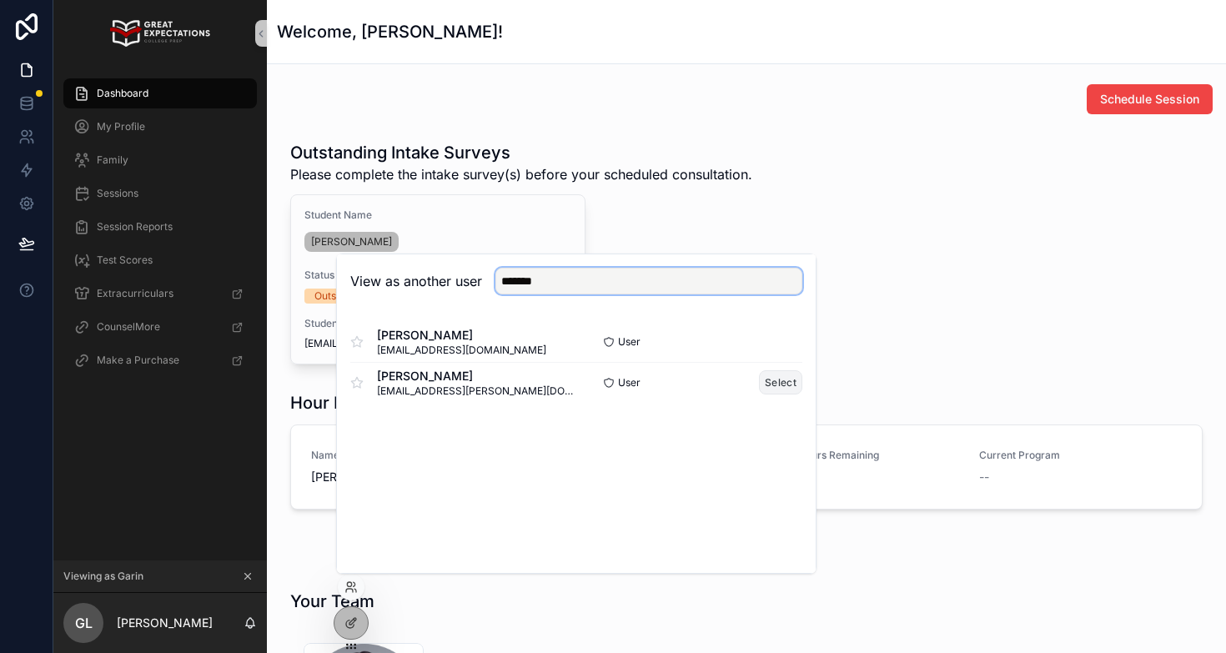
type input "******"
click at [771, 381] on button "Select" at bounding box center [780, 382] width 43 height 24
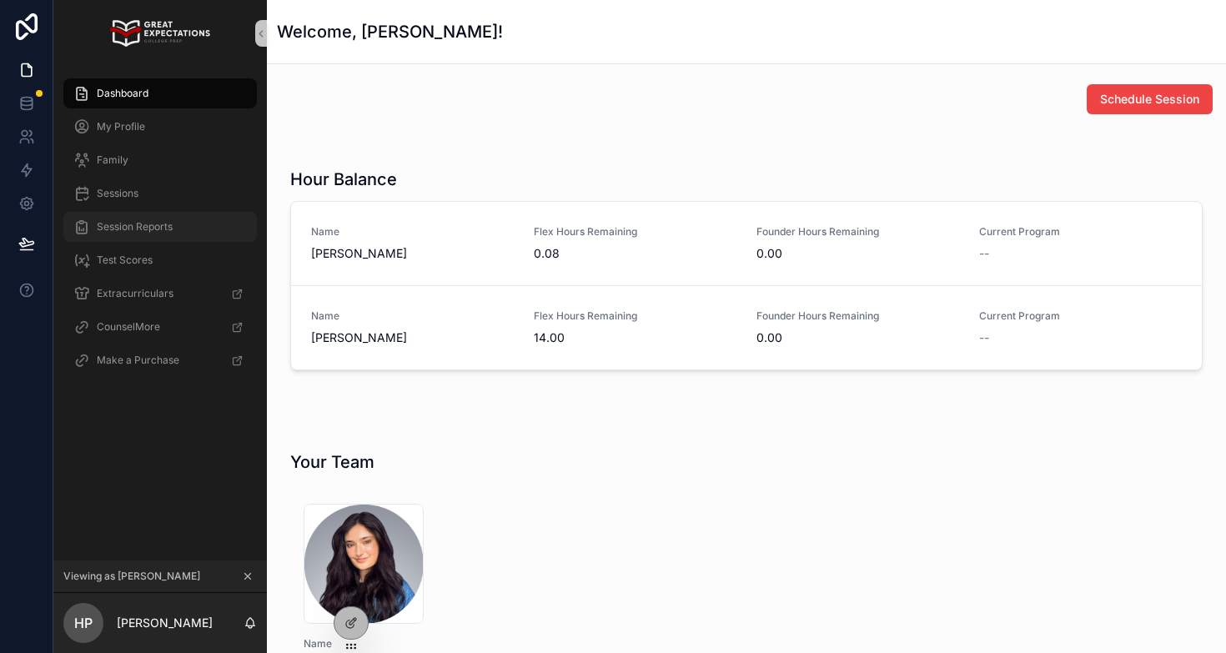
click at [128, 216] on div "Session Reports" at bounding box center [159, 226] width 173 height 27
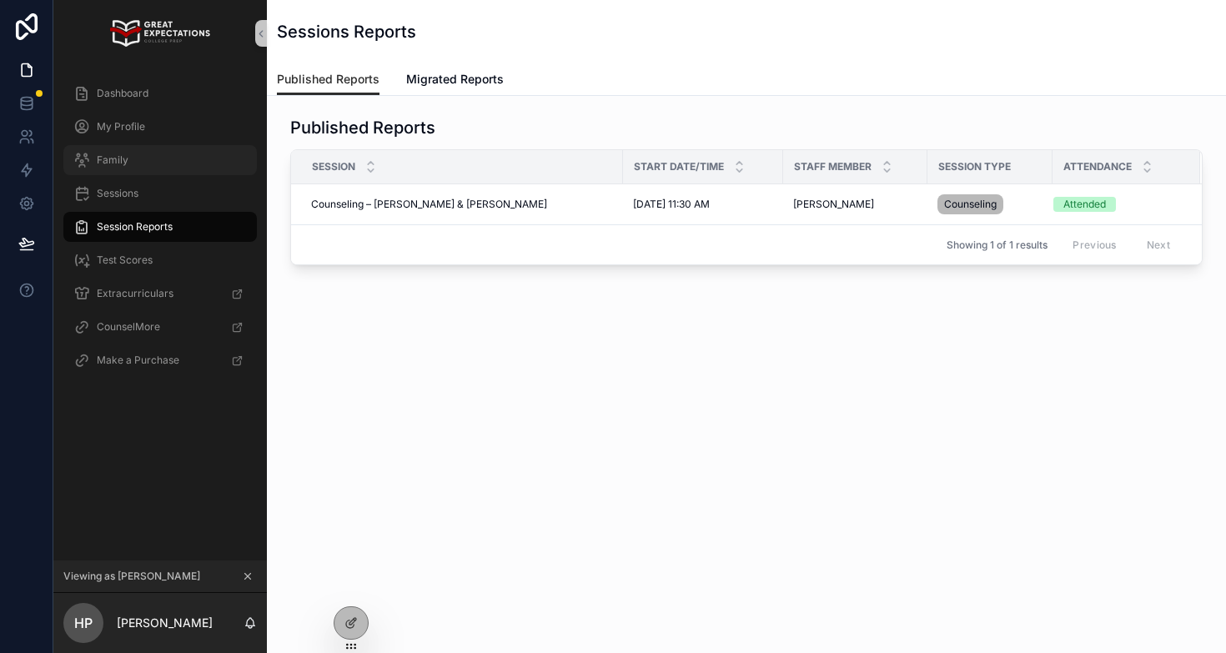
click at [133, 159] on div "Family" at bounding box center [159, 160] width 173 height 27
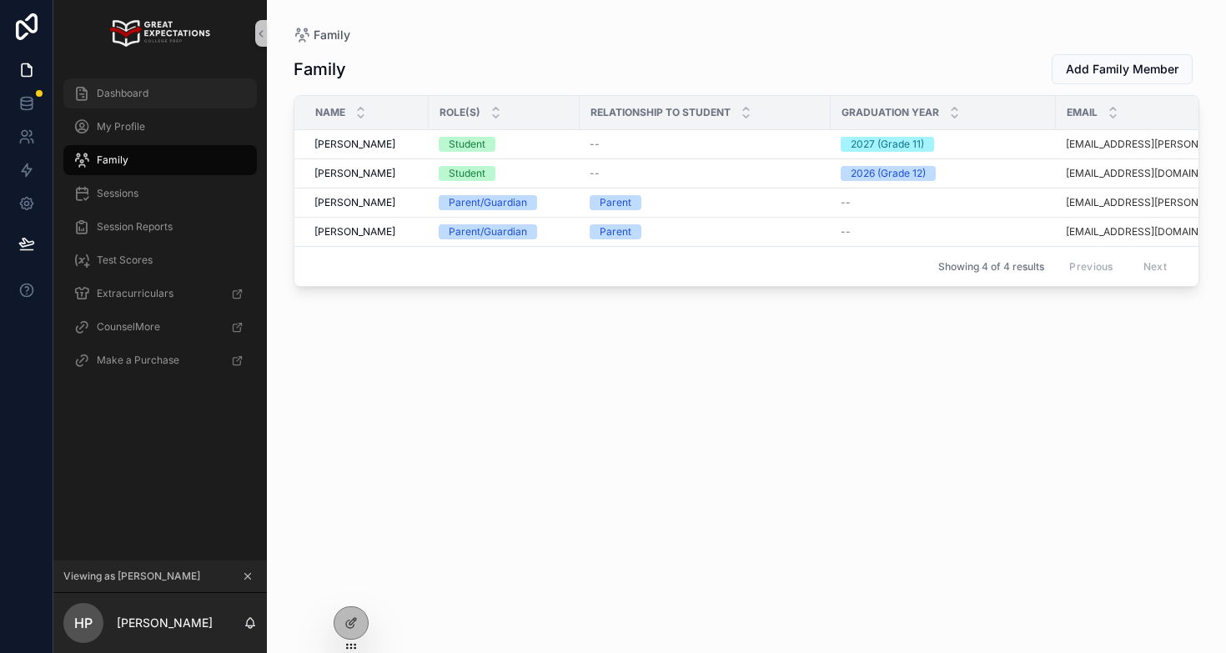
click at [175, 95] on div "Dashboard" at bounding box center [159, 93] width 173 height 27
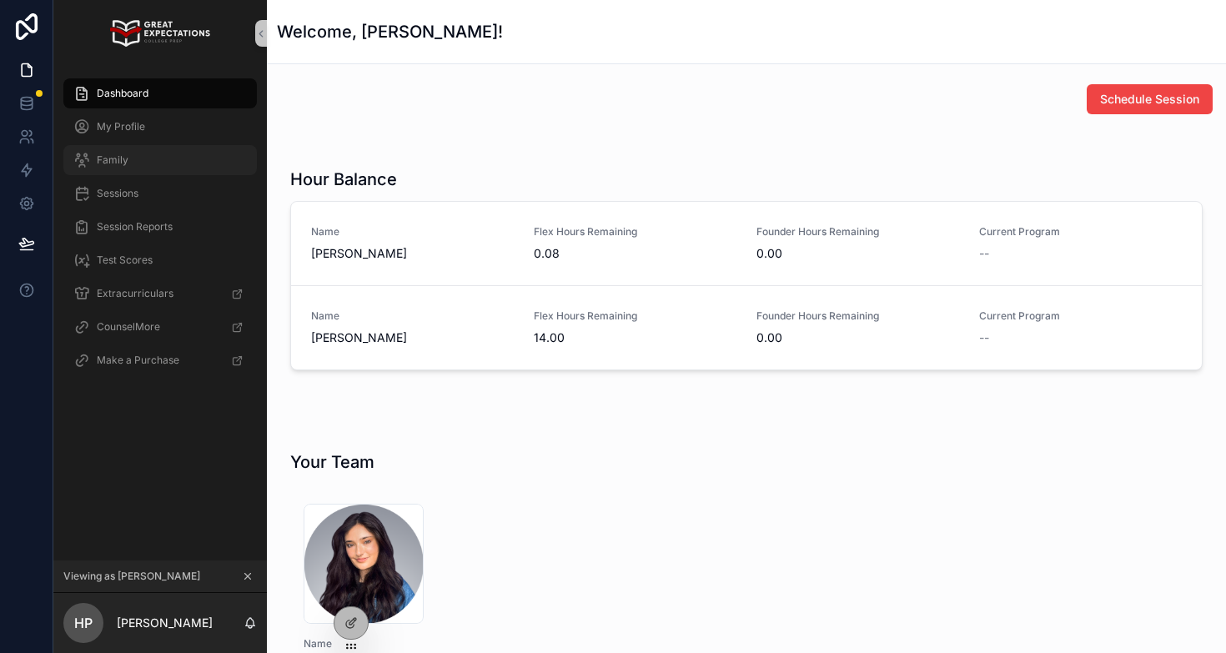
click at [122, 172] on div "Family" at bounding box center [159, 160] width 173 height 27
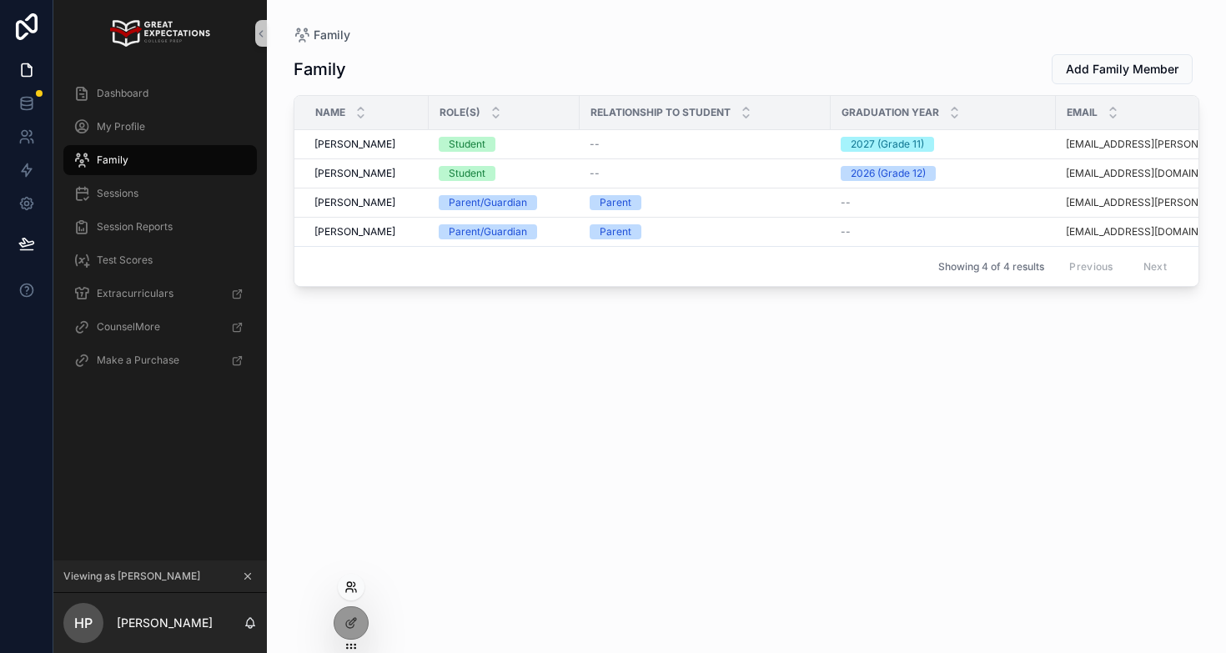
click at [354, 585] on icon at bounding box center [350, 586] width 13 height 13
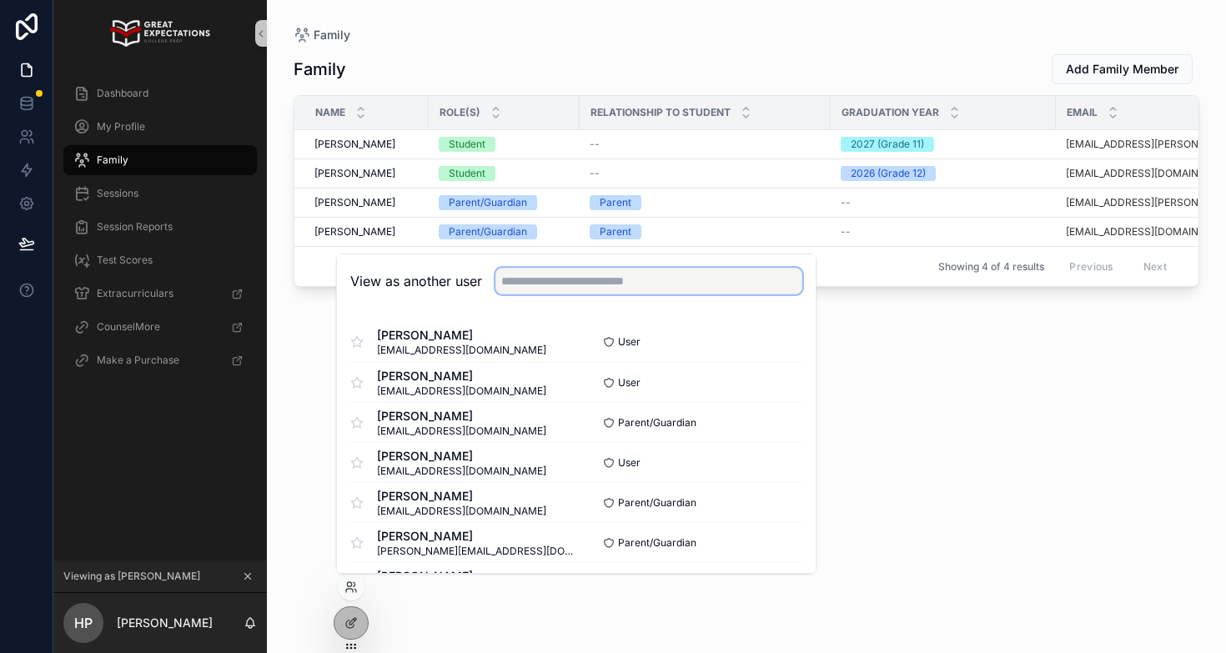
click at [581, 280] on input "text" at bounding box center [648, 281] width 307 height 27
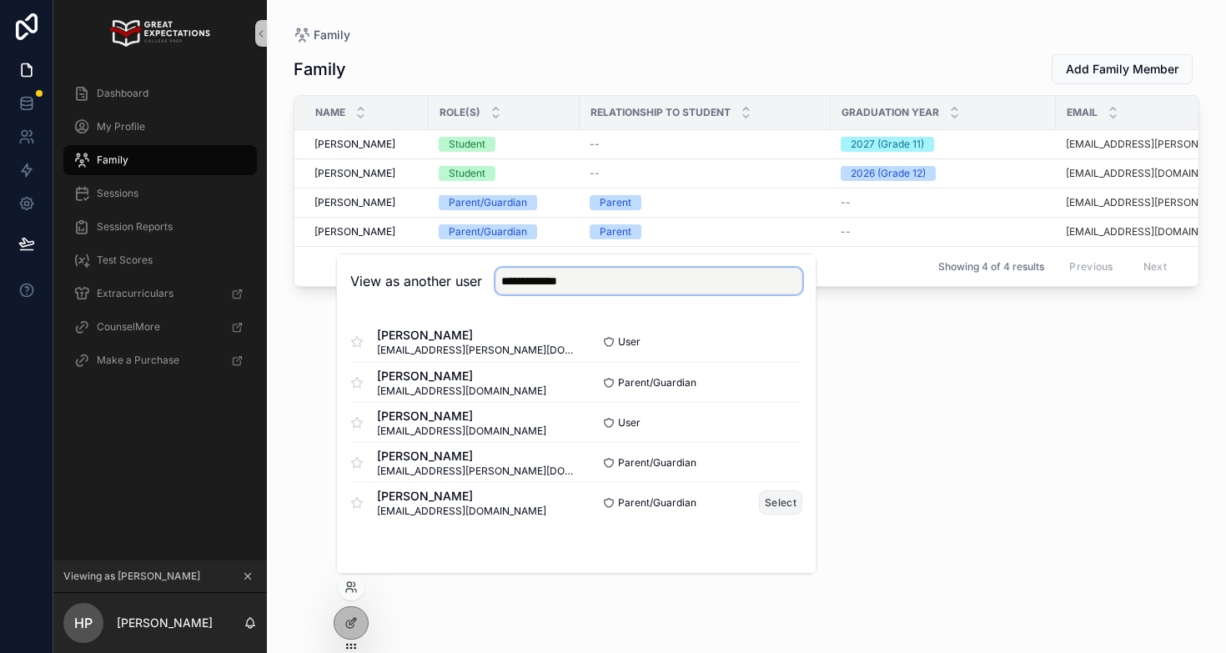
type input "**********"
click at [779, 497] on button "Select" at bounding box center [780, 502] width 43 height 24
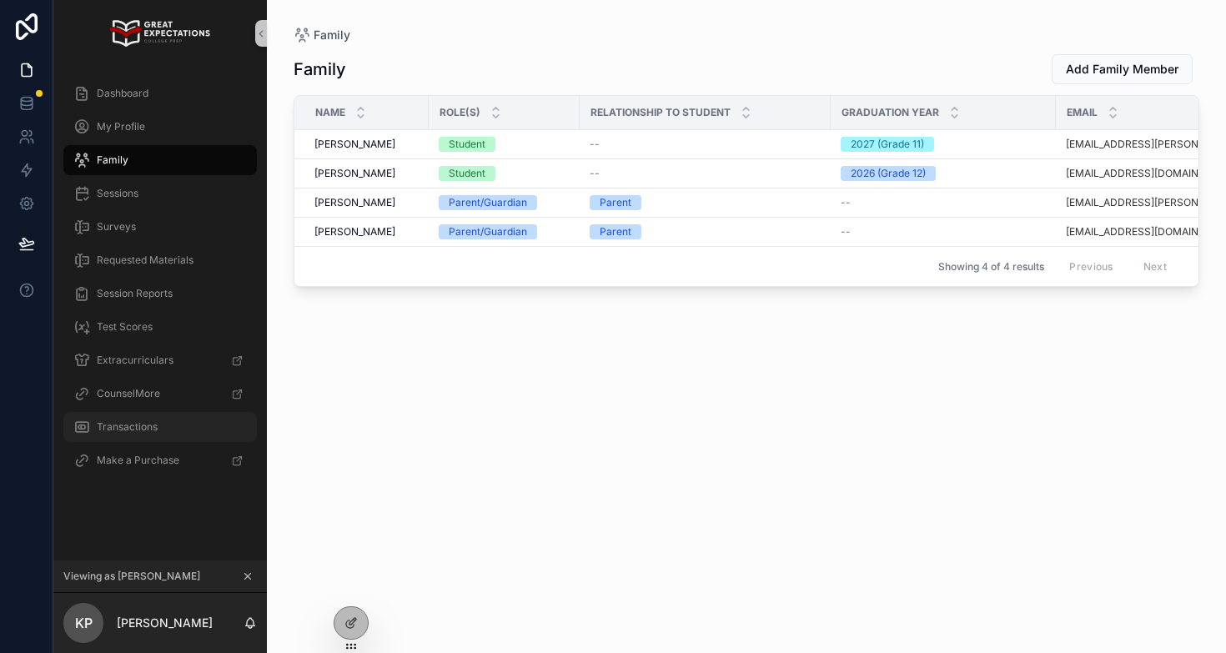
click at [111, 428] on span "Transactions" at bounding box center [127, 426] width 61 height 13
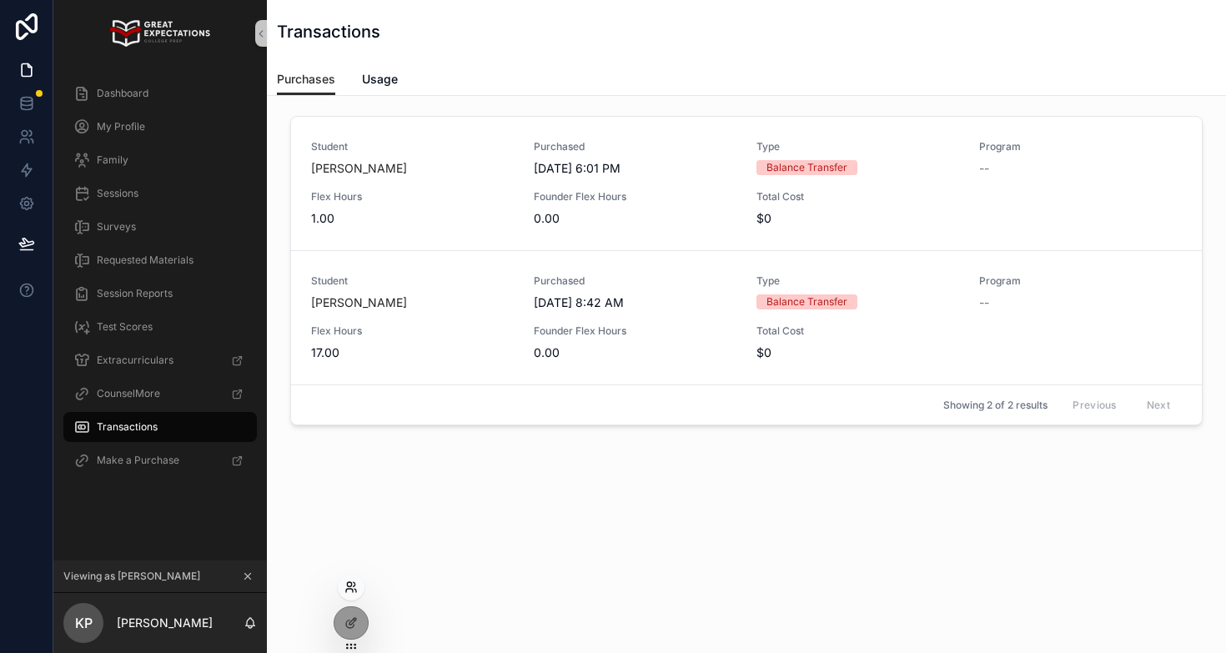
click at [350, 587] on icon at bounding box center [350, 586] width 13 height 13
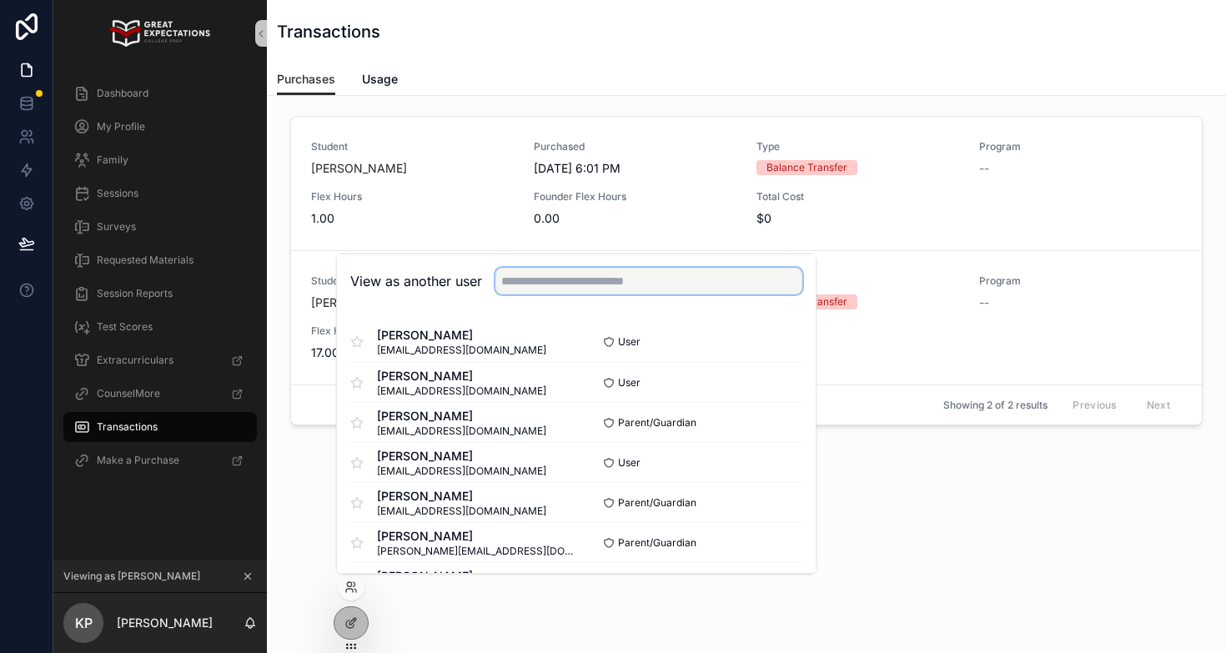
click at [558, 283] on input "text" at bounding box center [648, 281] width 307 height 27
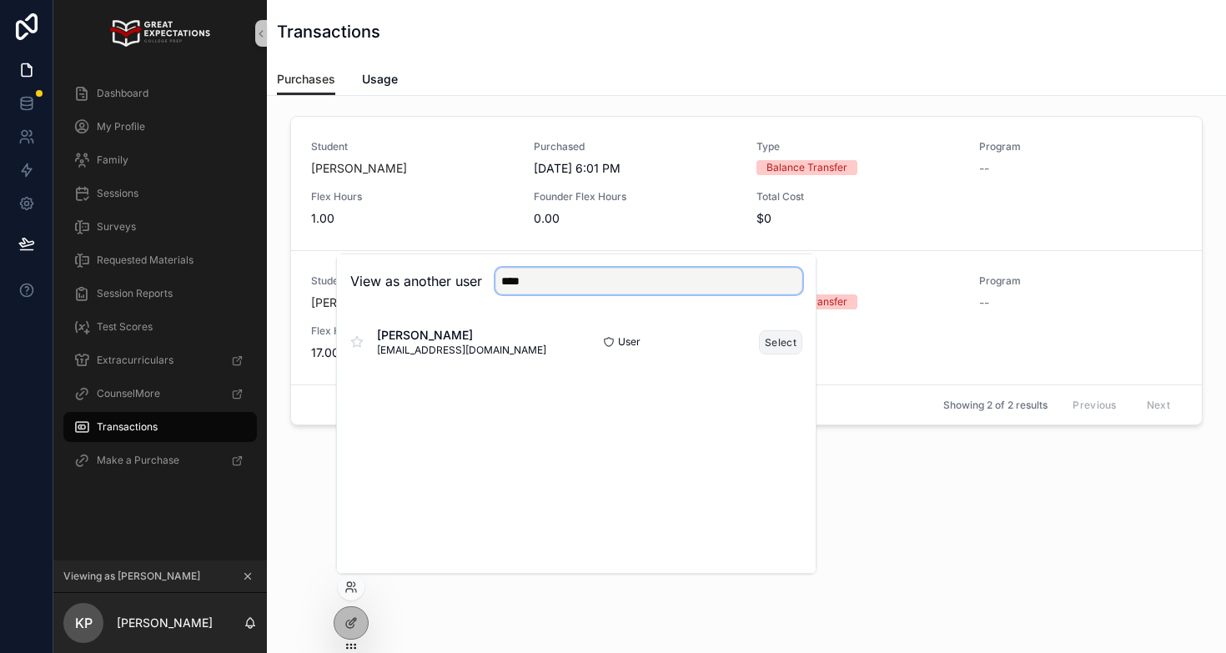
type input "****"
click at [781, 346] on button "Select" at bounding box center [780, 342] width 43 height 24
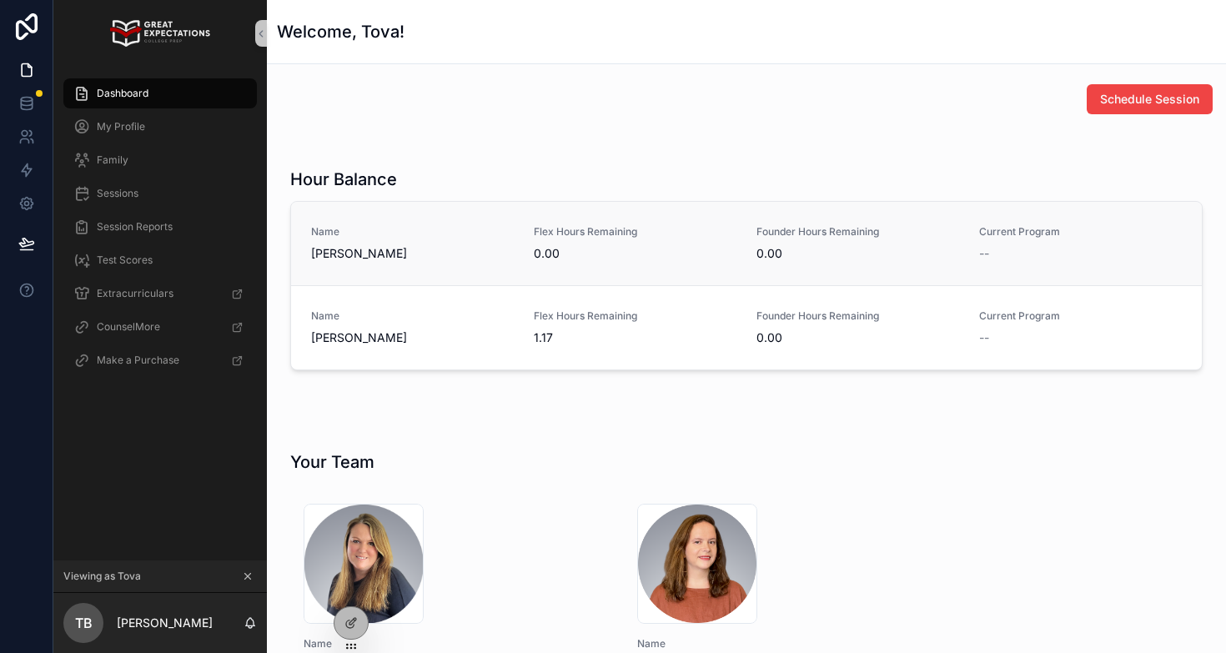
click at [354, 218] on div "Name [PERSON_NAME] Flex Hours Remaining 0.00 Founder Hours Remaining 0.00 Curre…" at bounding box center [746, 243] width 911 height 83
click at [349, 584] on icon at bounding box center [350, 586] width 13 height 13
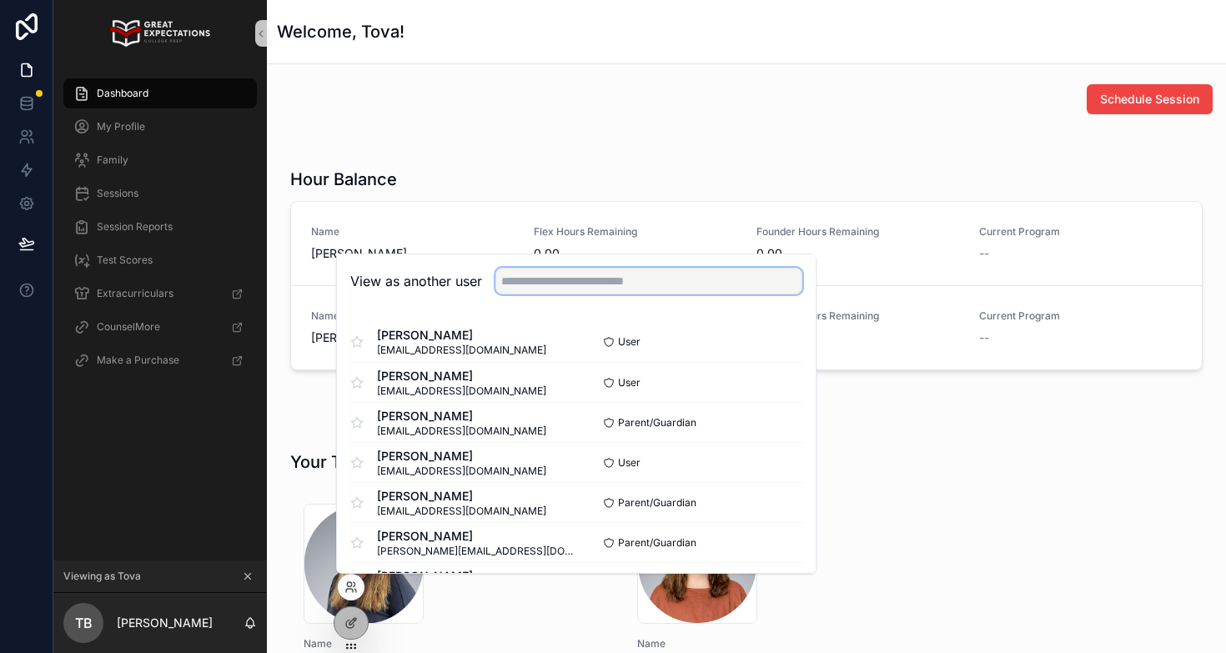
click at [525, 284] on input "text" at bounding box center [648, 281] width 307 height 27
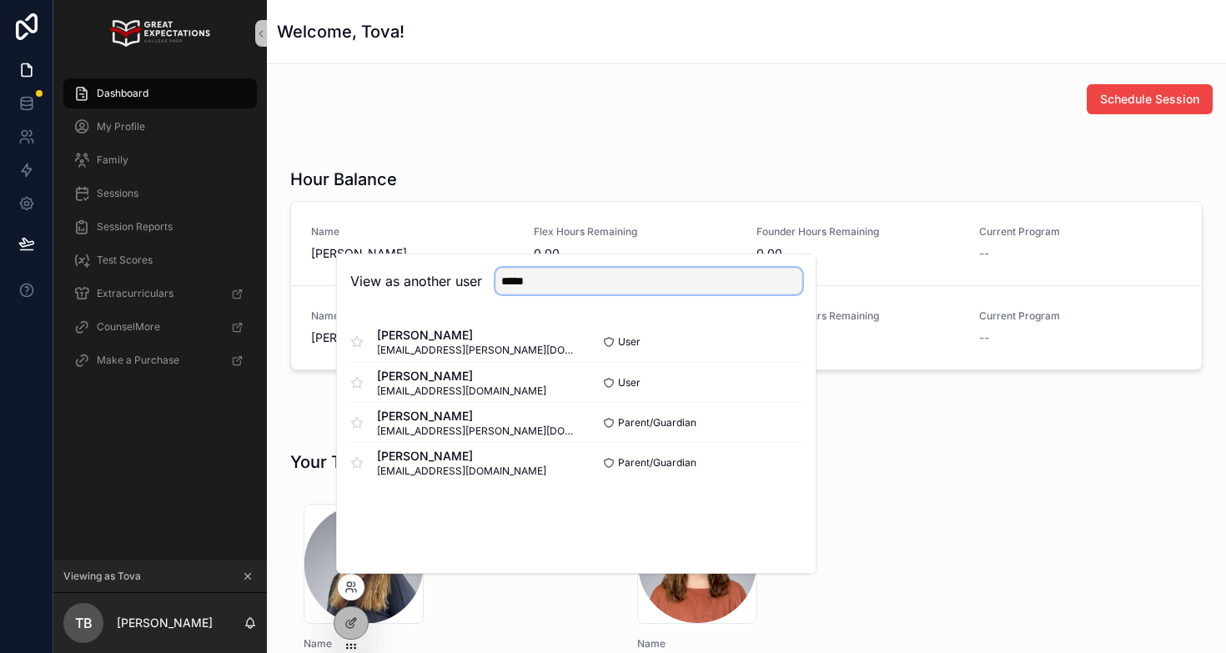
type input "*****"
click at [445, 175] on div "Hour Balance" at bounding box center [746, 179] width 912 height 23
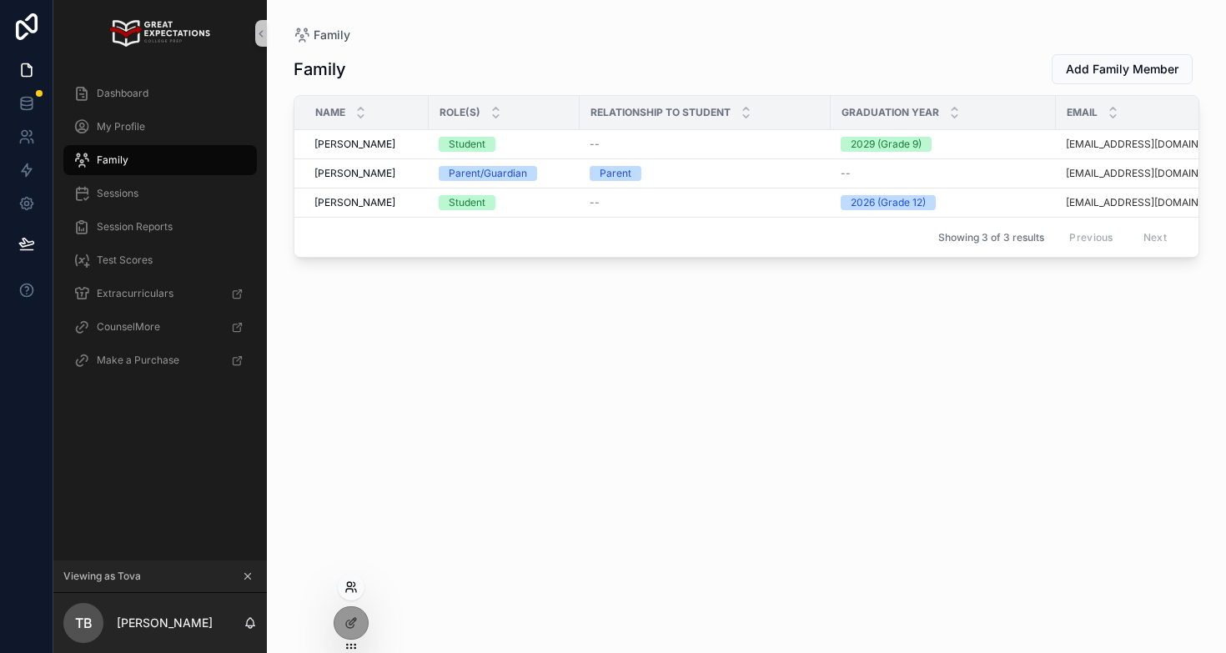
click at [349, 584] on icon at bounding box center [350, 586] width 13 height 13
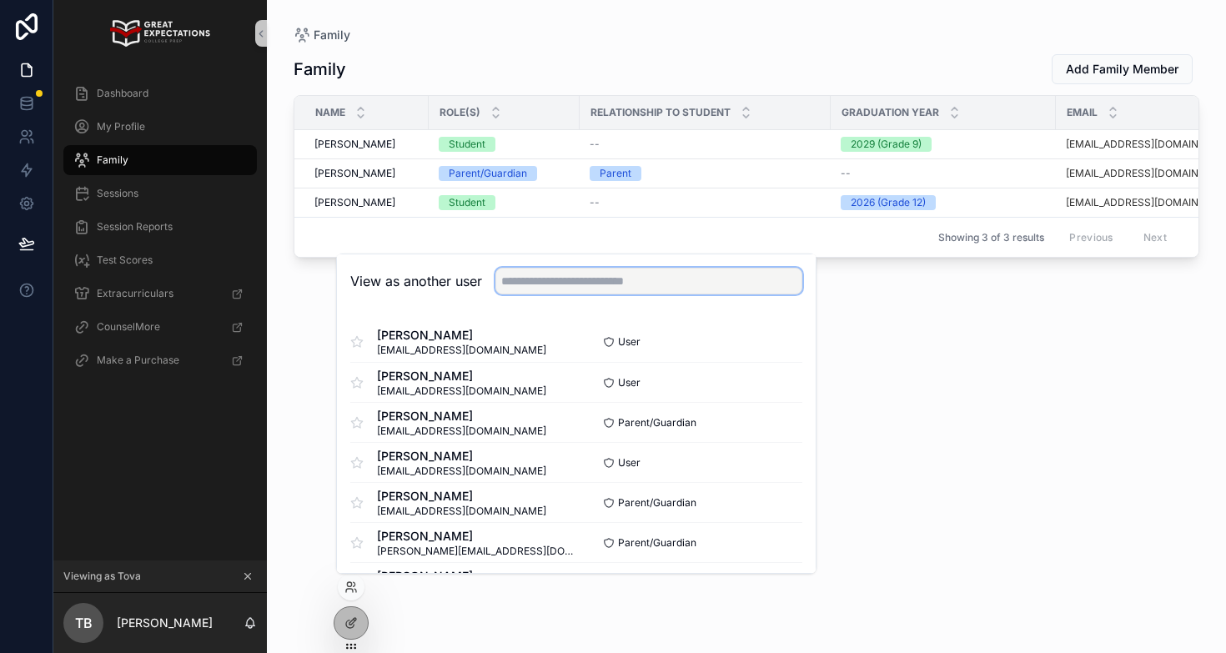
click at [530, 269] on input "text" at bounding box center [648, 281] width 307 height 27
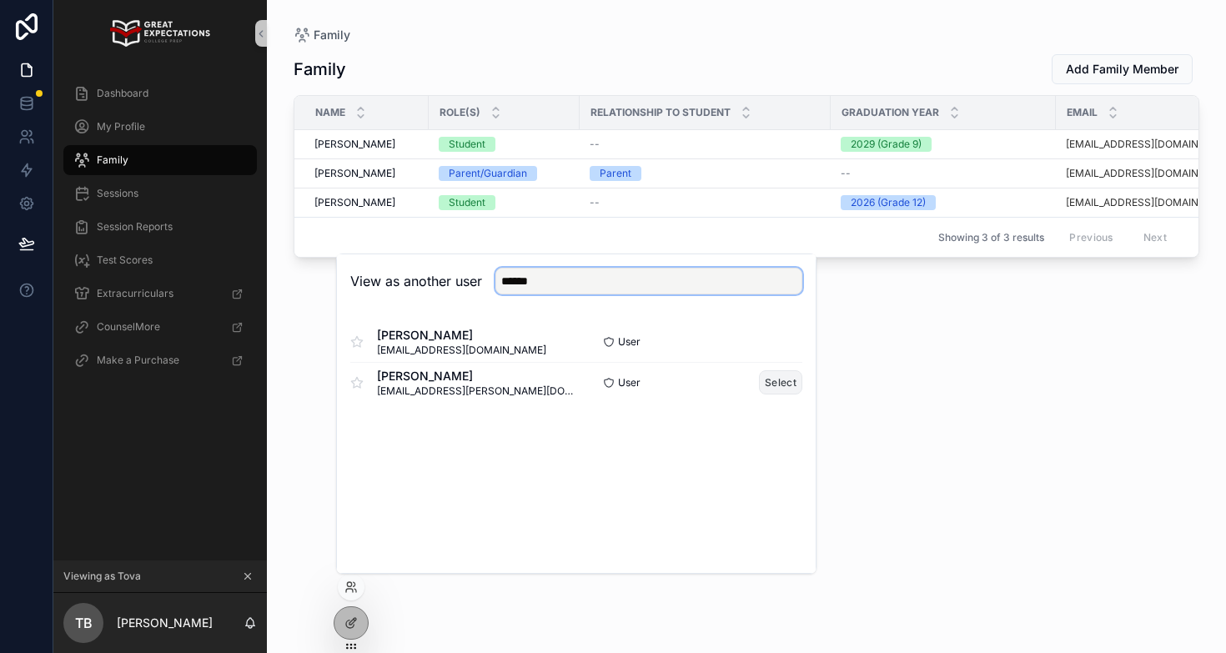
type input "******"
click at [778, 380] on button "Select" at bounding box center [780, 382] width 43 height 24
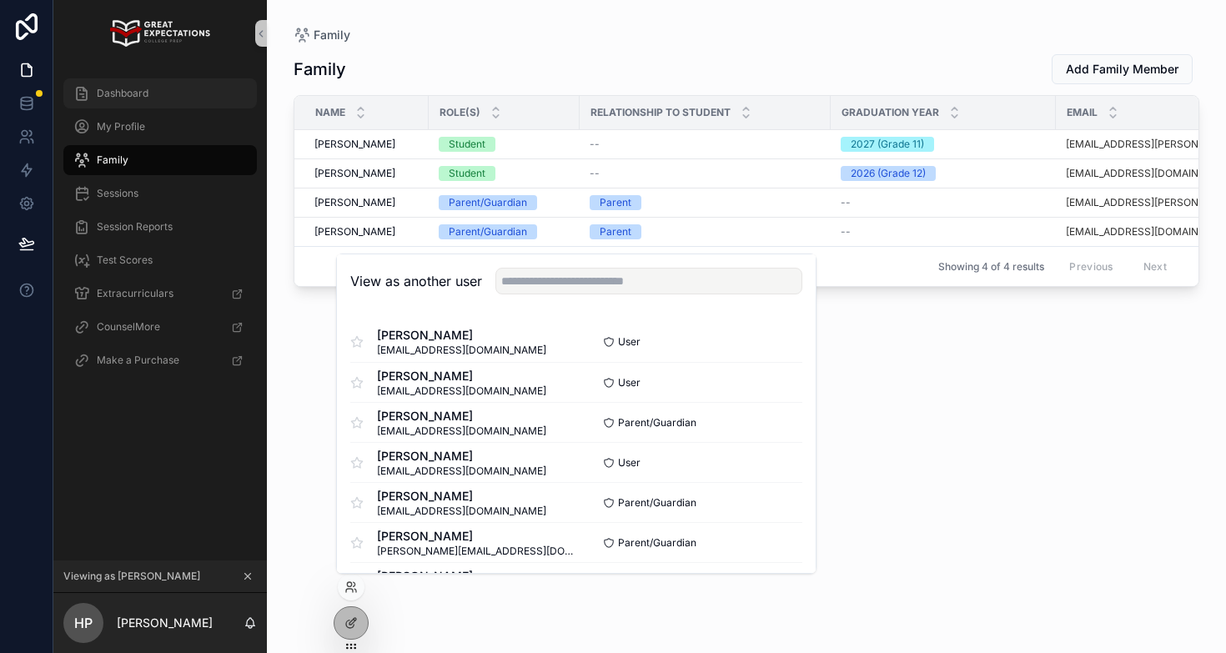
click at [137, 94] on span "Dashboard" at bounding box center [123, 93] width 52 height 13
